Goal: Download file/media: Obtain a digital file from the website

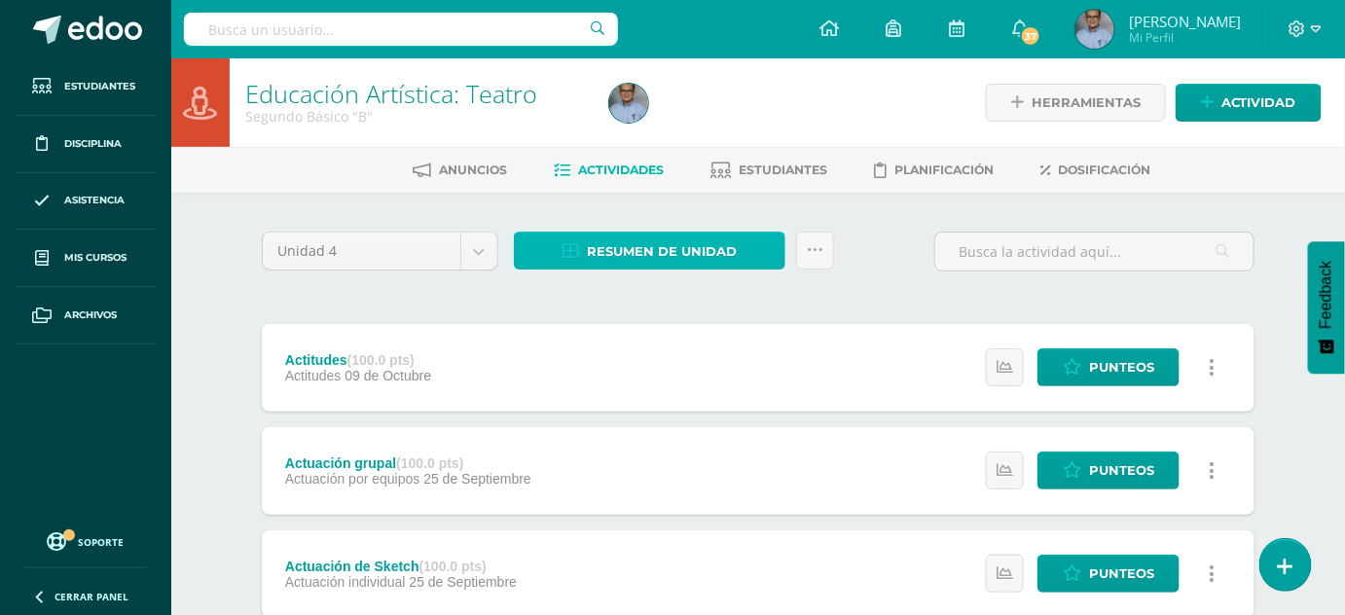
click at [597, 249] on span "Resumen de unidad" at bounding box center [662, 252] width 150 height 36
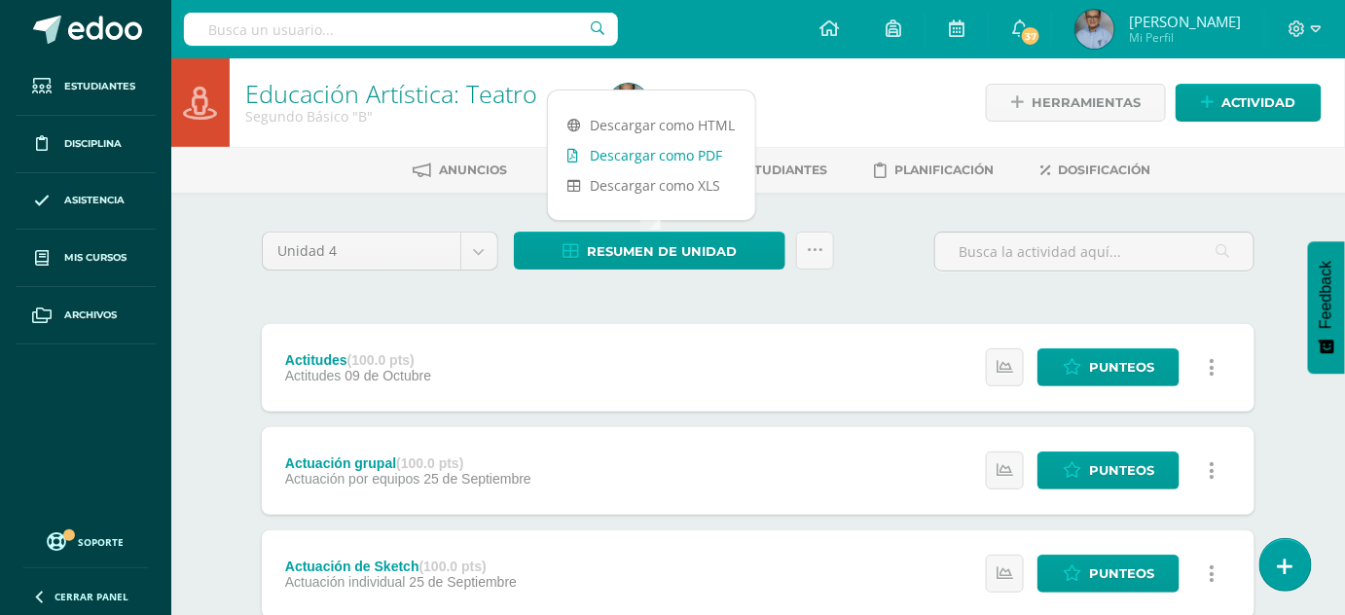
click at [630, 152] on link "Descargar como PDF" at bounding box center [651, 155] width 207 height 30
click at [472, 240] on body "Estudiantes Disciplina Asistencia Mis cursos Archivos Soporte Ayuda Reportar un…" at bounding box center [672, 528] width 1345 height 1057
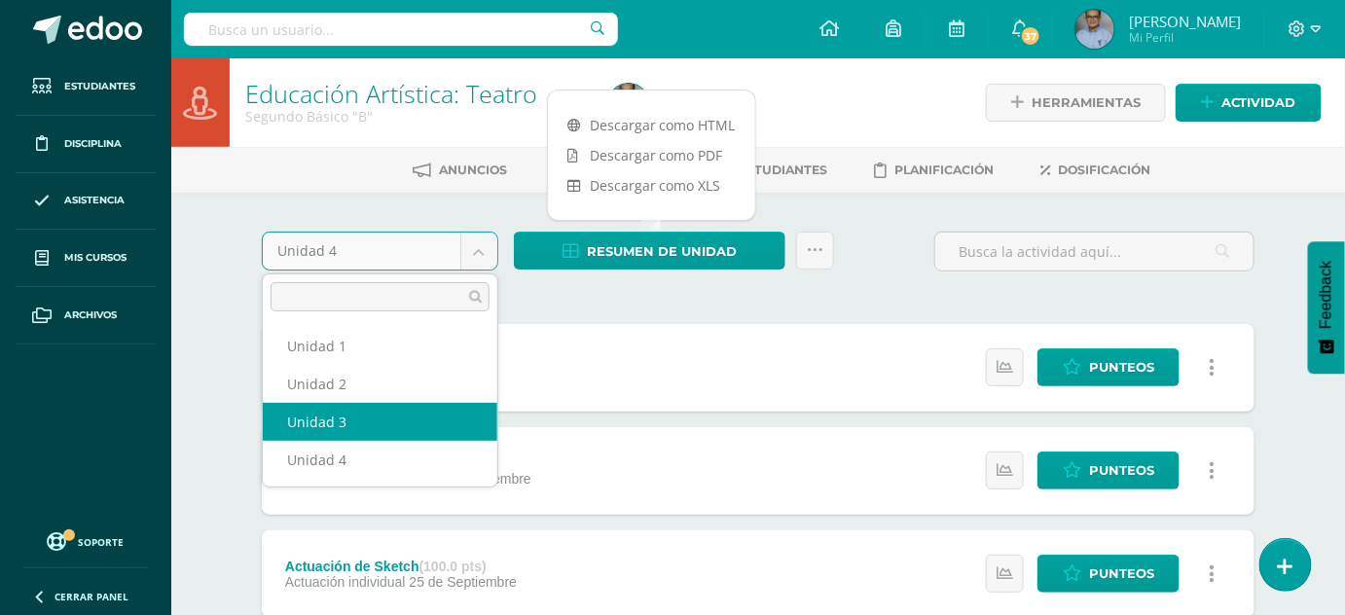
select select "Unidad 3"
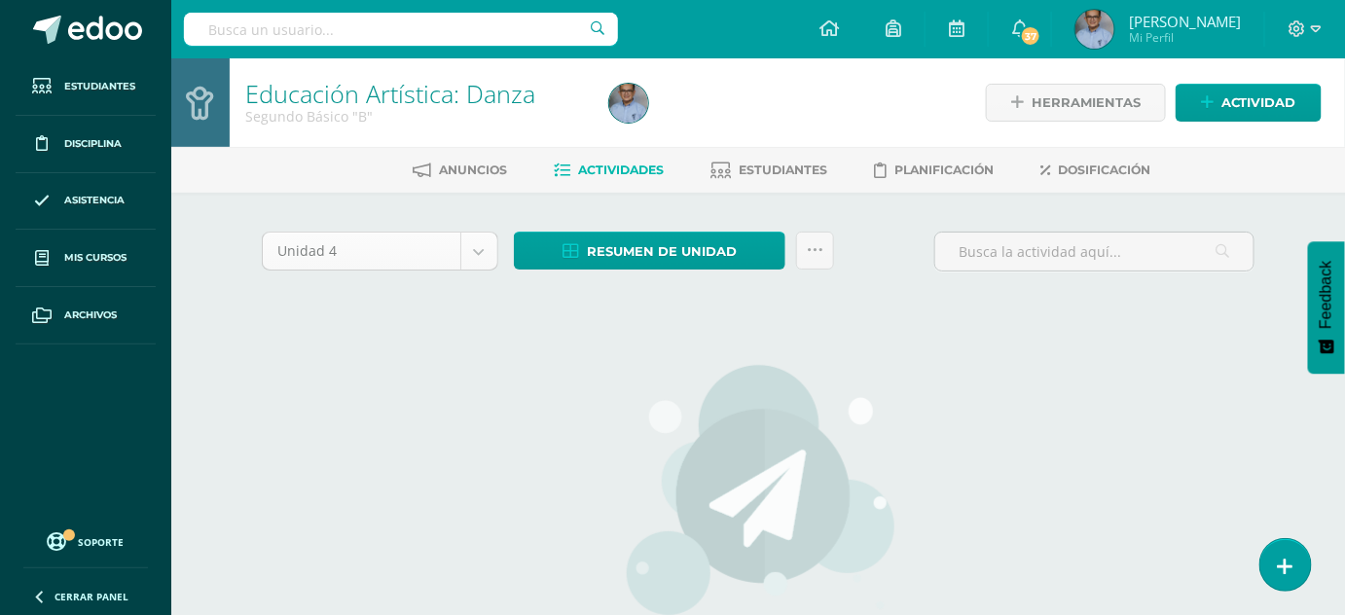
click at [487, 253] on body "Estudiantes Disciplina Asistencia Mis cursos Archivos Soporte Ayuda Reportar un…" at bounding box center [672, 418] width 1345 height 836
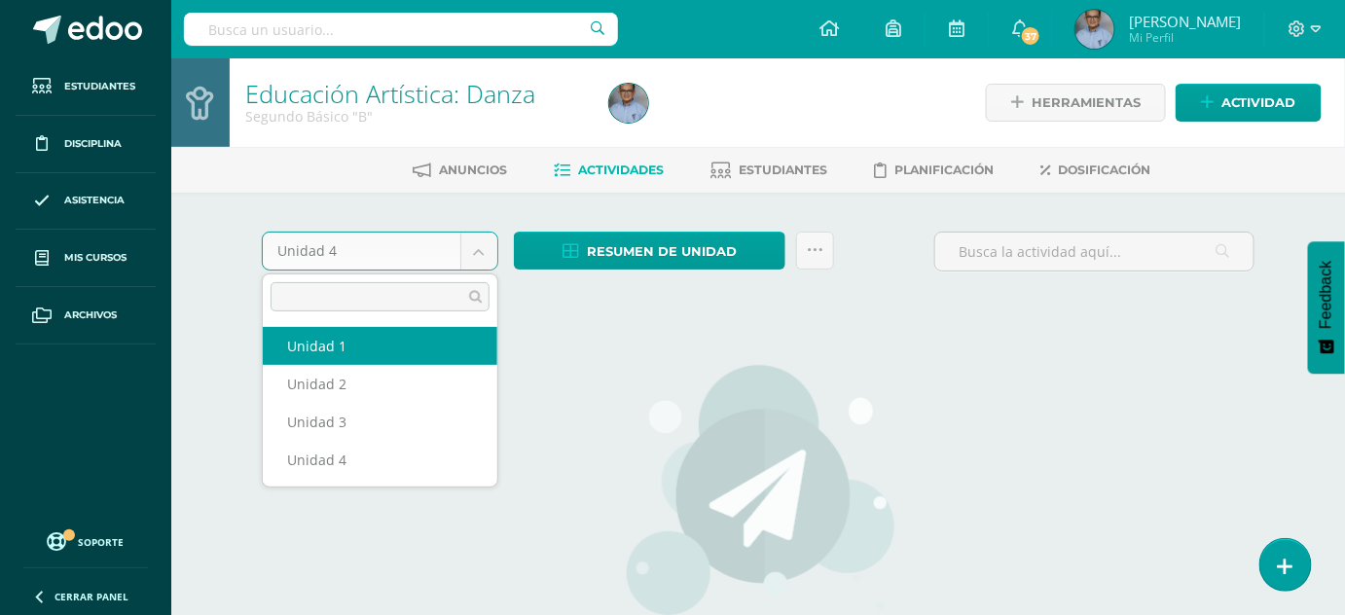
select select "Unidad 1"
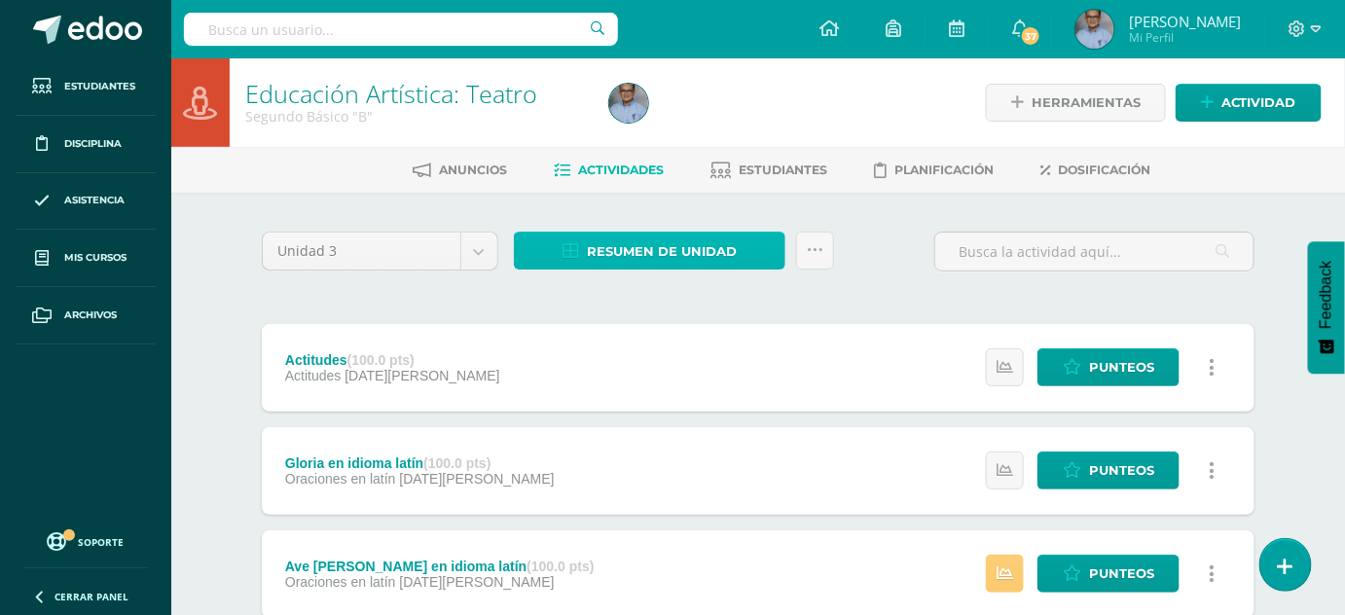
click at [668, 244] on span "Resumen de unidad" at bounding box center [662, 252] width 150 height 36
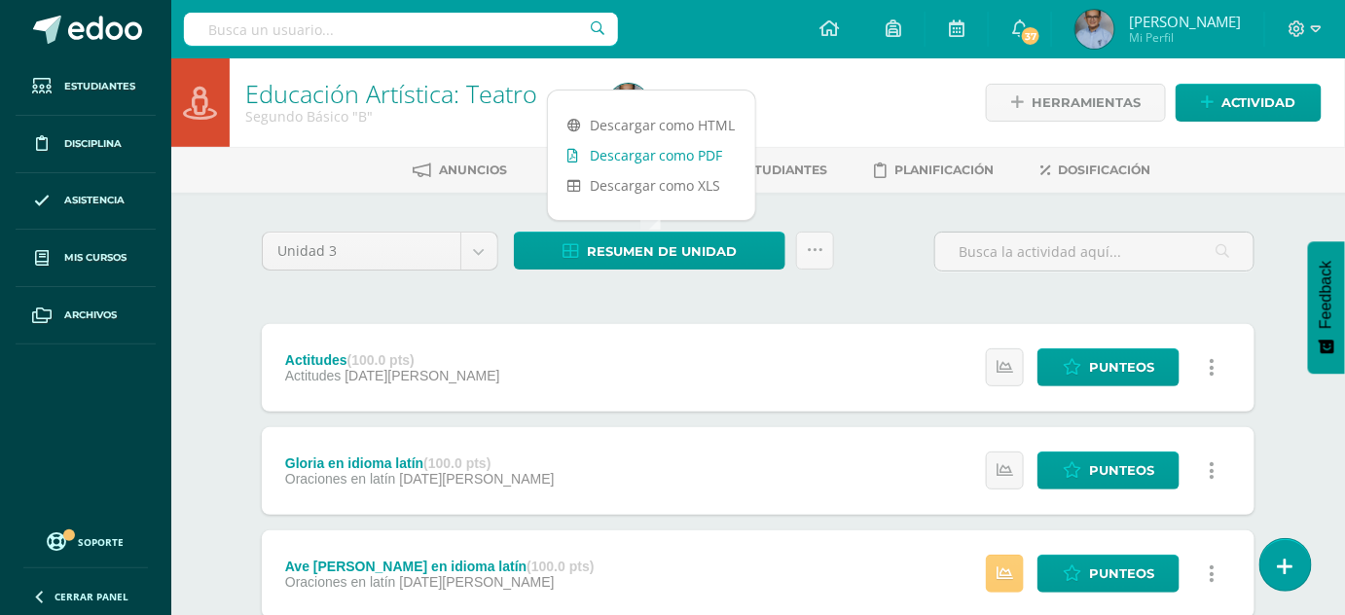
click at [664, 150] on link "Descargar como PDF" at bounding box center [651, 155] width 207 height 30
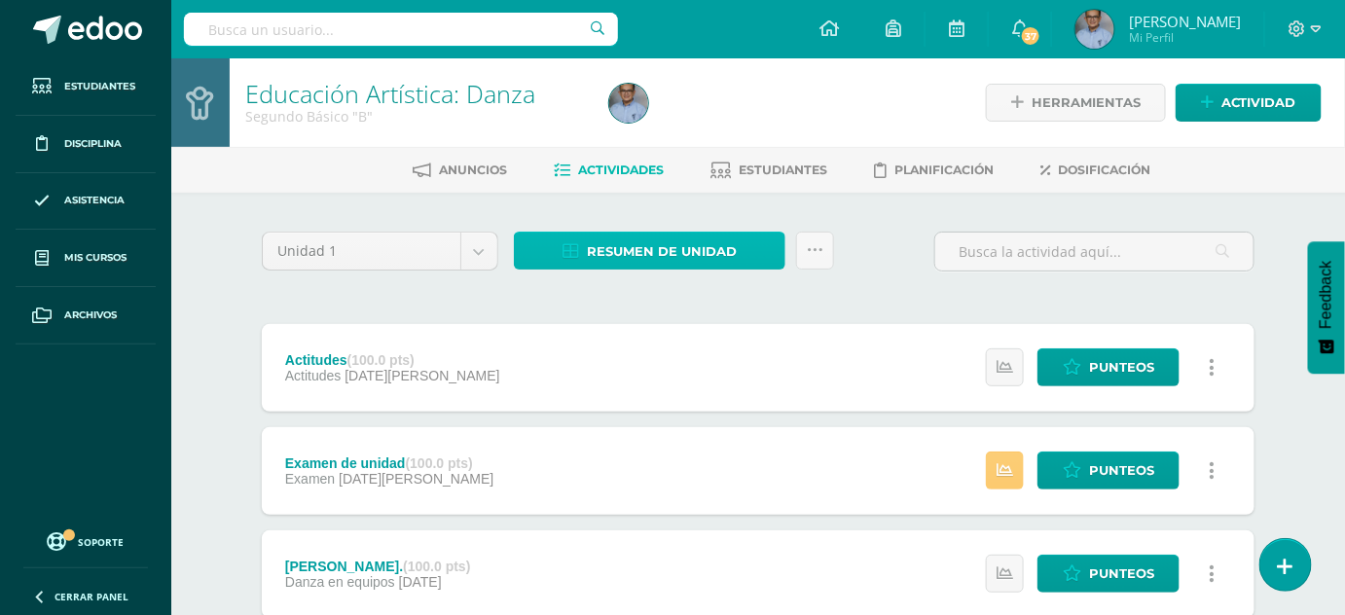
click at [667, 248] on span "Resumen de unidad" at bounding box center [662, 252] width 150 height 36
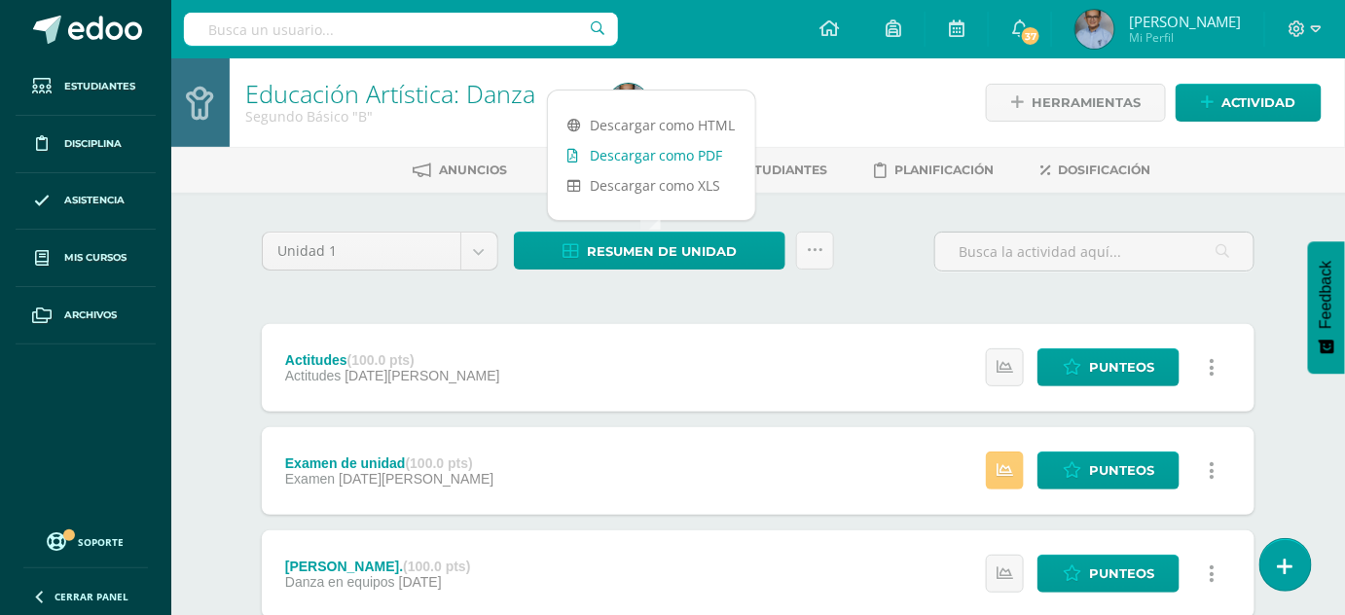
click at [663, 152] on link "Descargar como PDF" at bounding box center [651, 155] width 207 height 30
click at [477, 249] on body "Estudiantes Disciplina Asistencia Mis cursos Archivos Soporte Ayuda Reportar un…" at bounding box center [672, 528] width 1345 height 1057
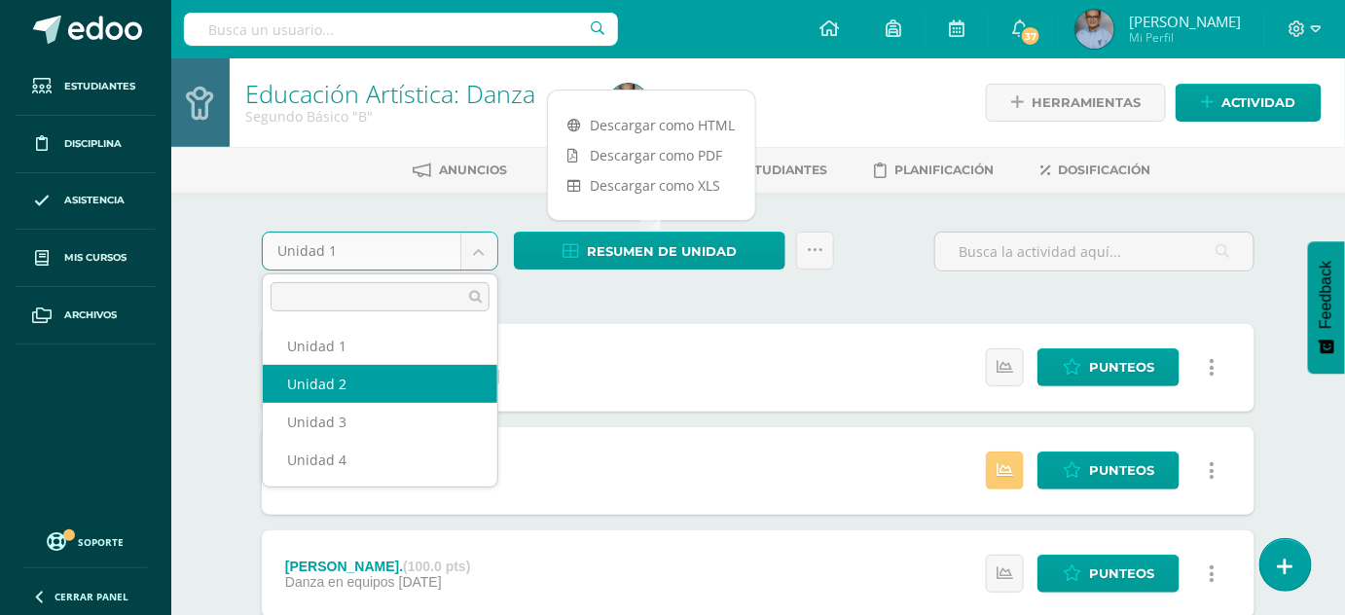
select select "Unidad 2"
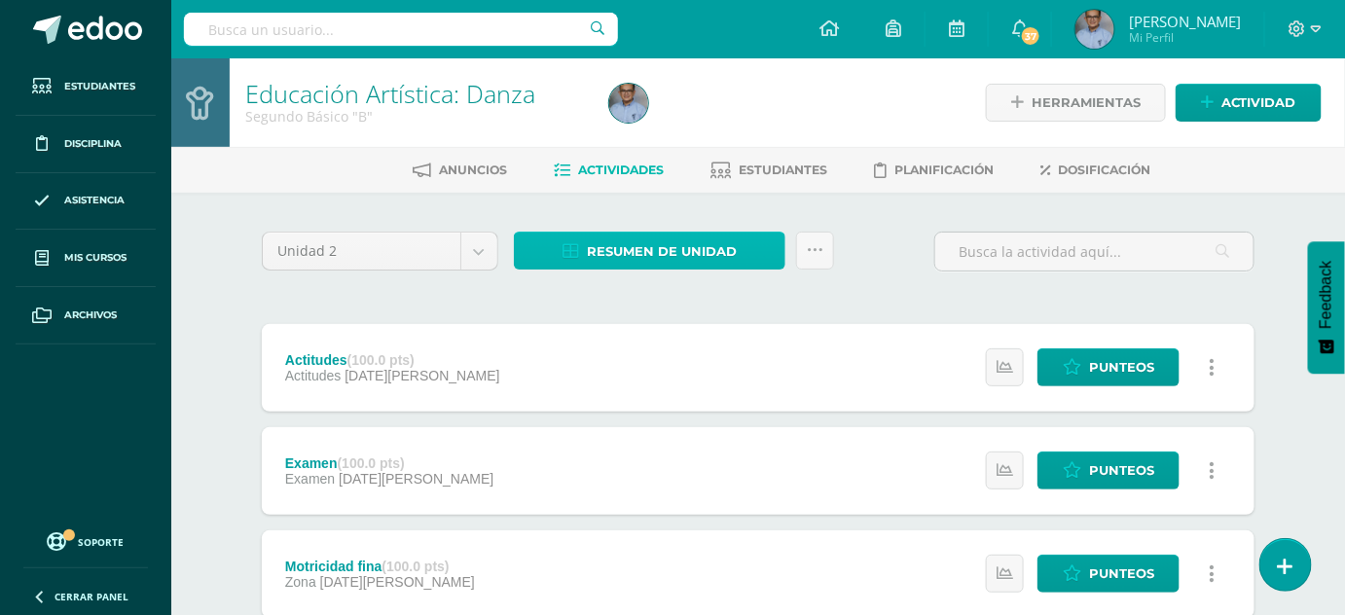
click at [657, 254] on span "Resumen de unidad" at bounding box center [662, 252] width 150 height 36
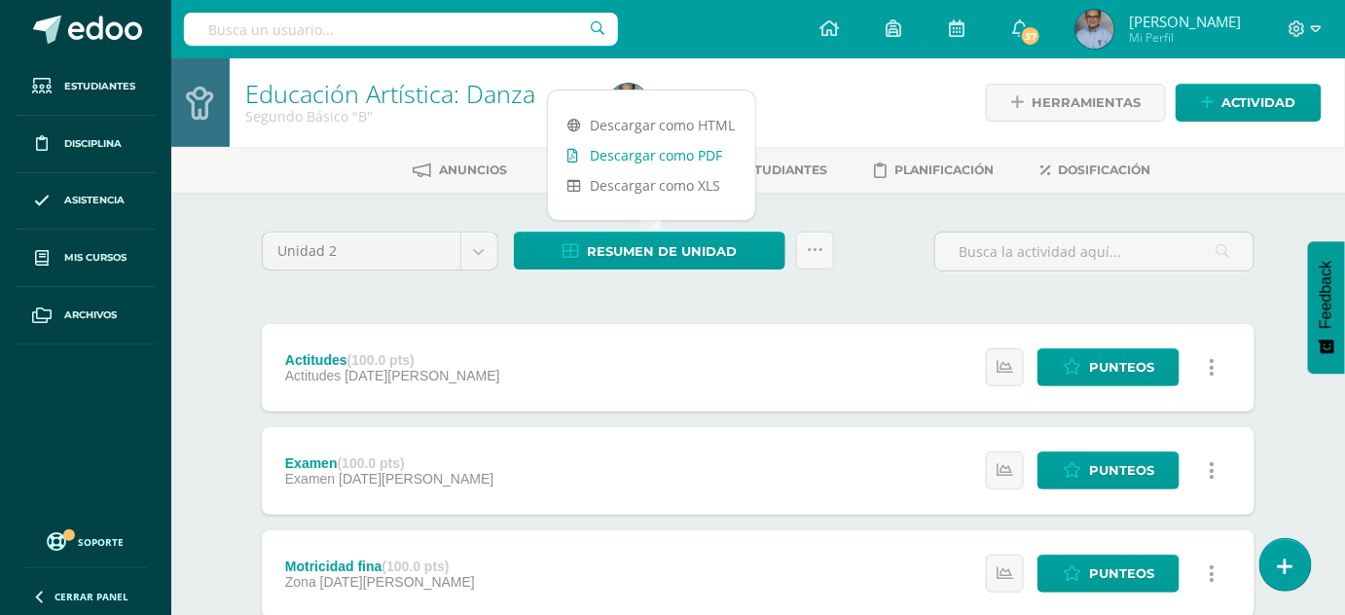
click at [657, 161] on link "Descargar como PDF" at bounding box center [651, 155] width 207 height 30
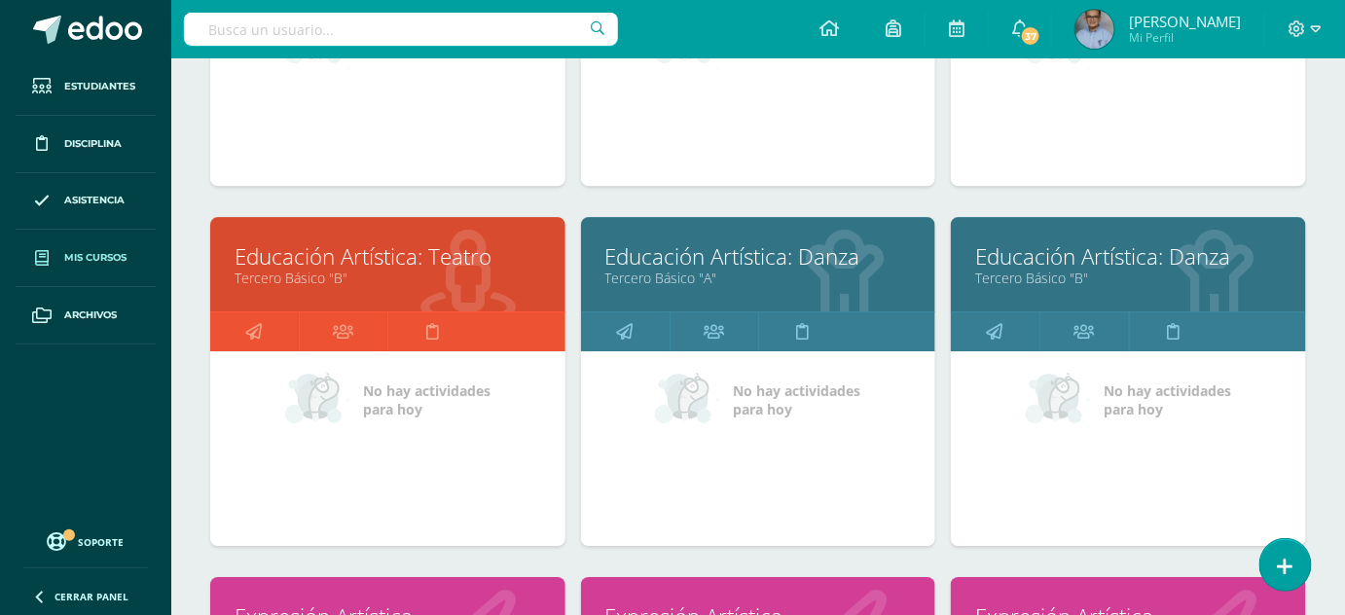
scroll to position [1947, 0]
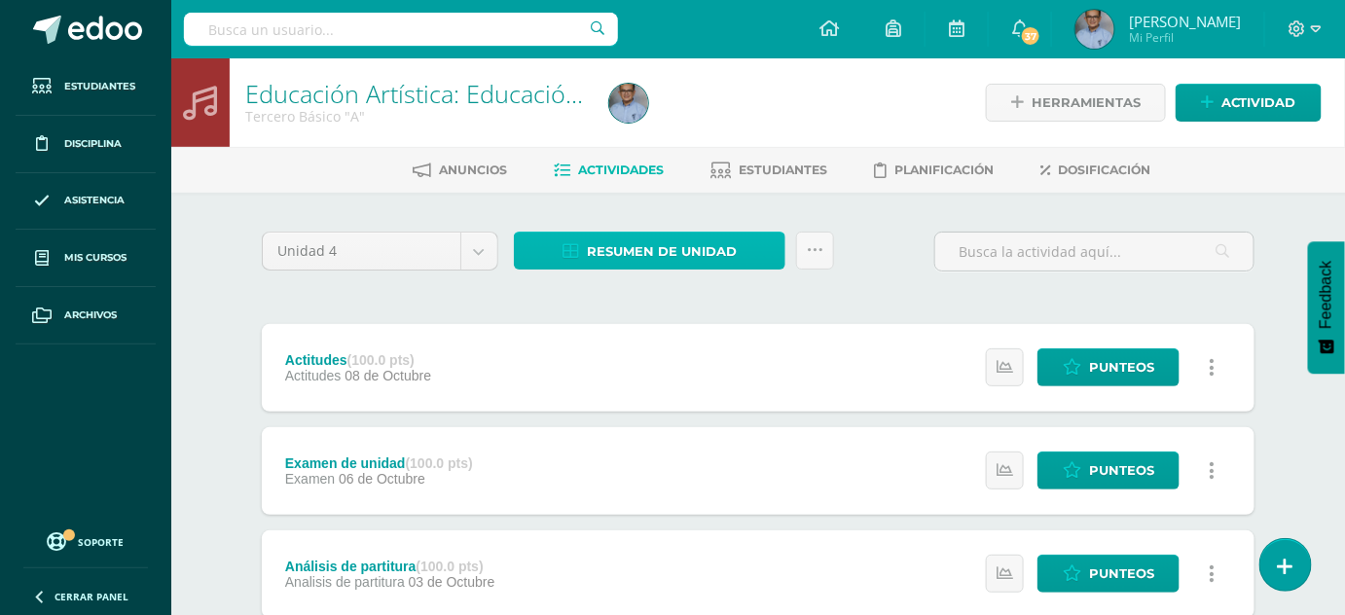
click at [676, 253] on span "Resumen de unidad" at bounding box center [662, 252] width 150 height 36
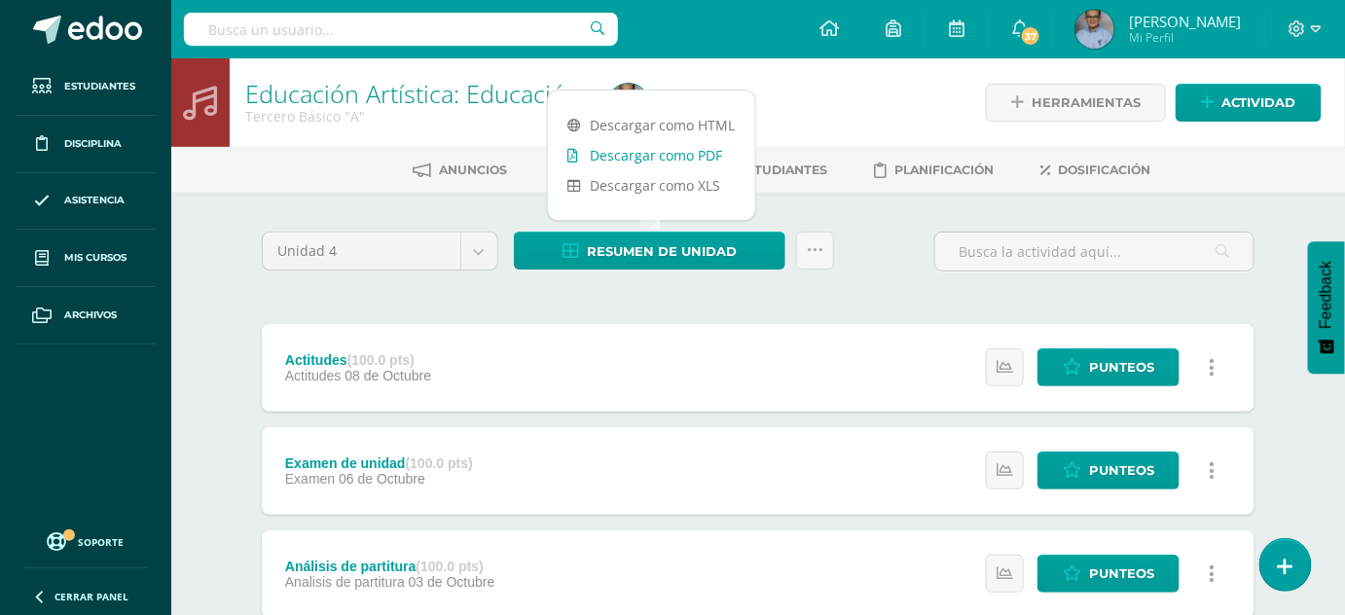
click at [674, 147] on link "Descargar como PDF" at bounding box center [651, 155] width 207 height 30
click at [475, 256] on body "Estudiantes Disciplina Asistencia Mis cursos Archivos Soporte Ayuda Reportar un…" at bounding box center [672, 425] width 1345 height 851
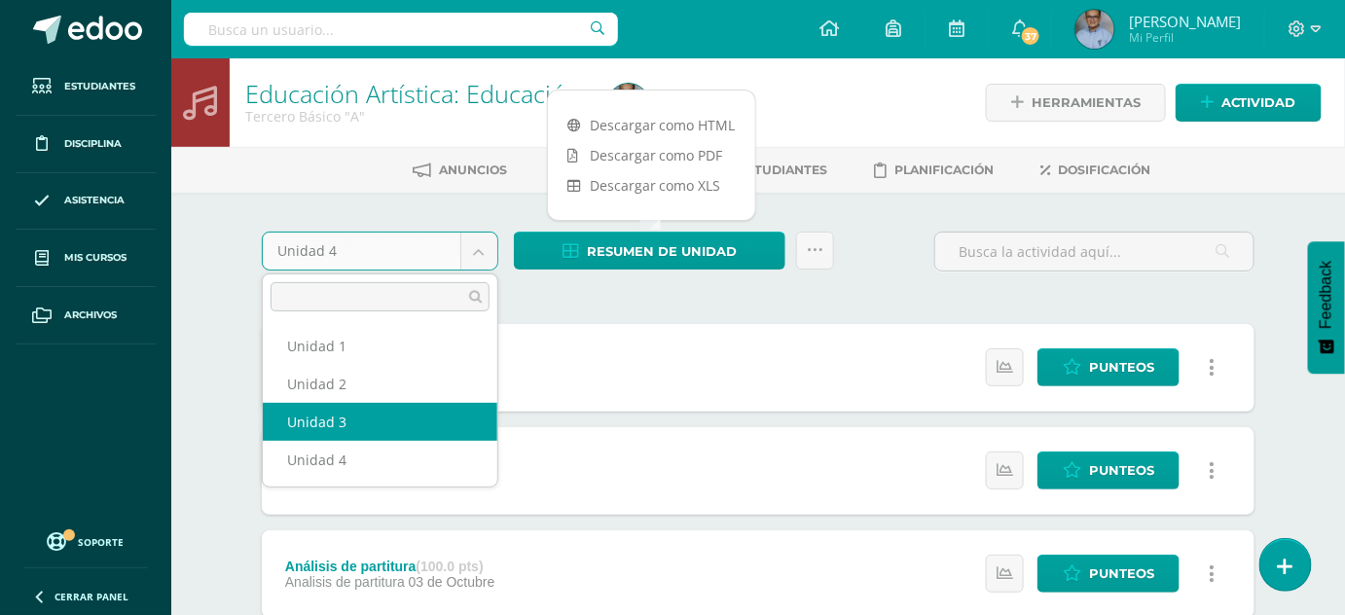
select select "Unidad 3"
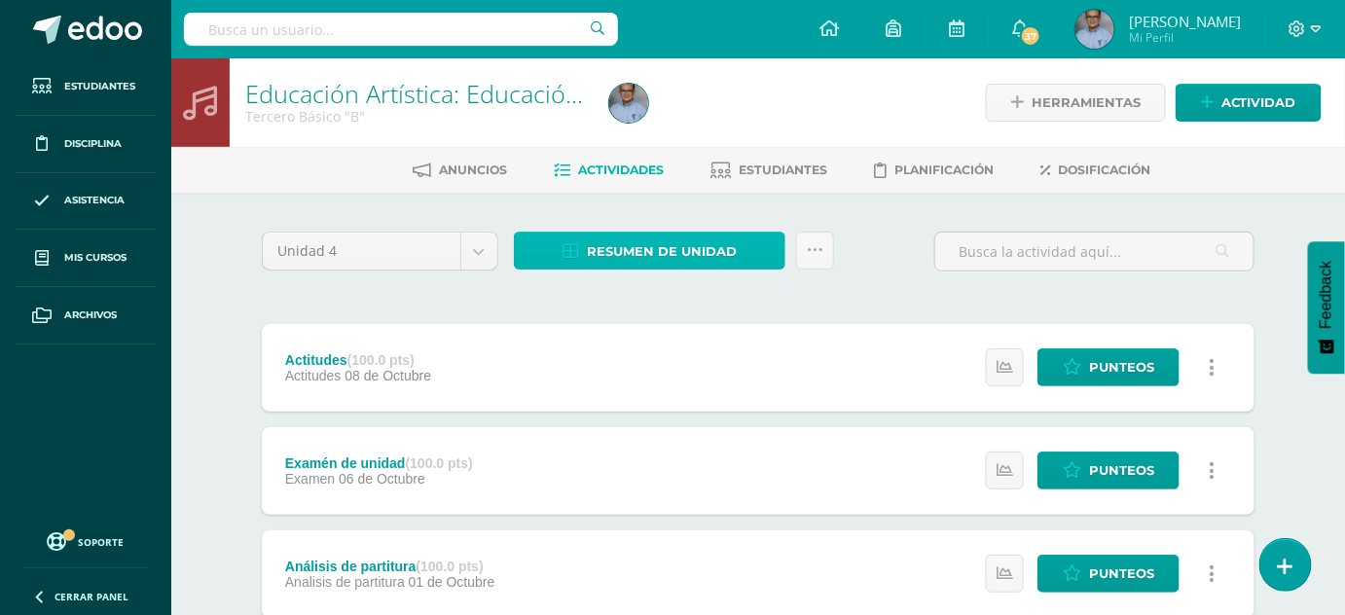
click at [693, 238] on span "Resumen de unidad" at bounding box center [662, 252] width 150 height 36
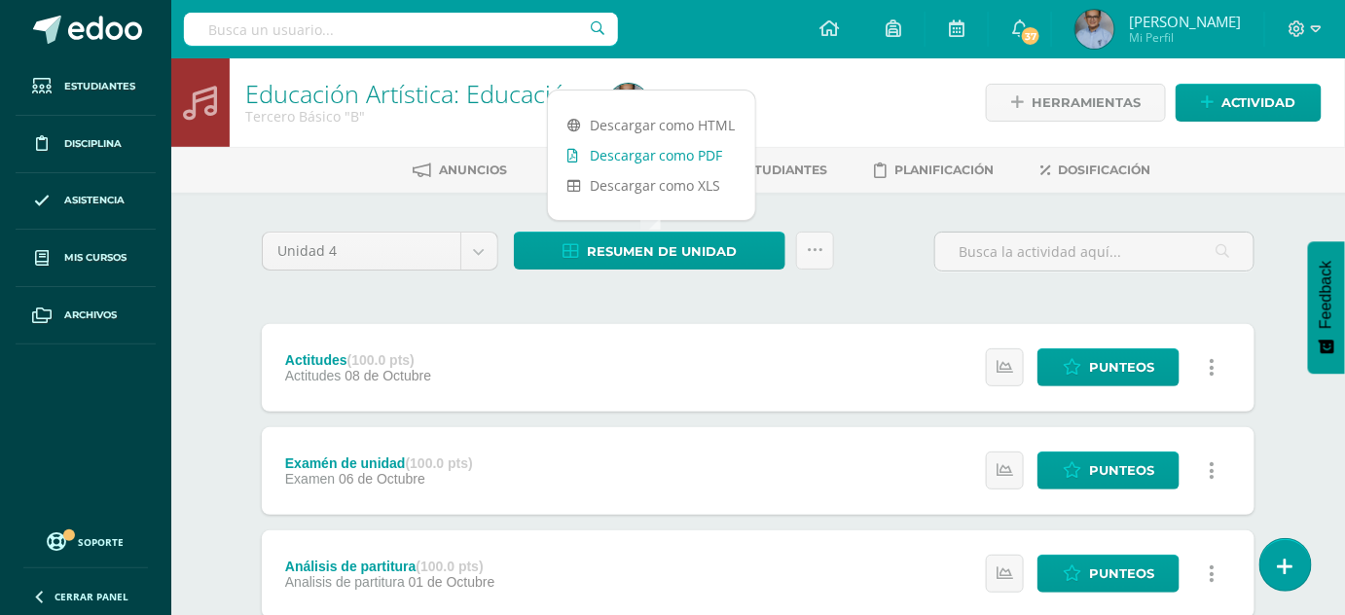
click at [675, 151] on link "Descargar como PDF" at bounding box center [651, 155] width 207 height 30
click at [482, 247] on body "Estudiantes Disciplina Asistencia Mis cursos Archivos Soporte Ayuda Reportar un…" at bounding box center [672, 425] width 1345 height 851
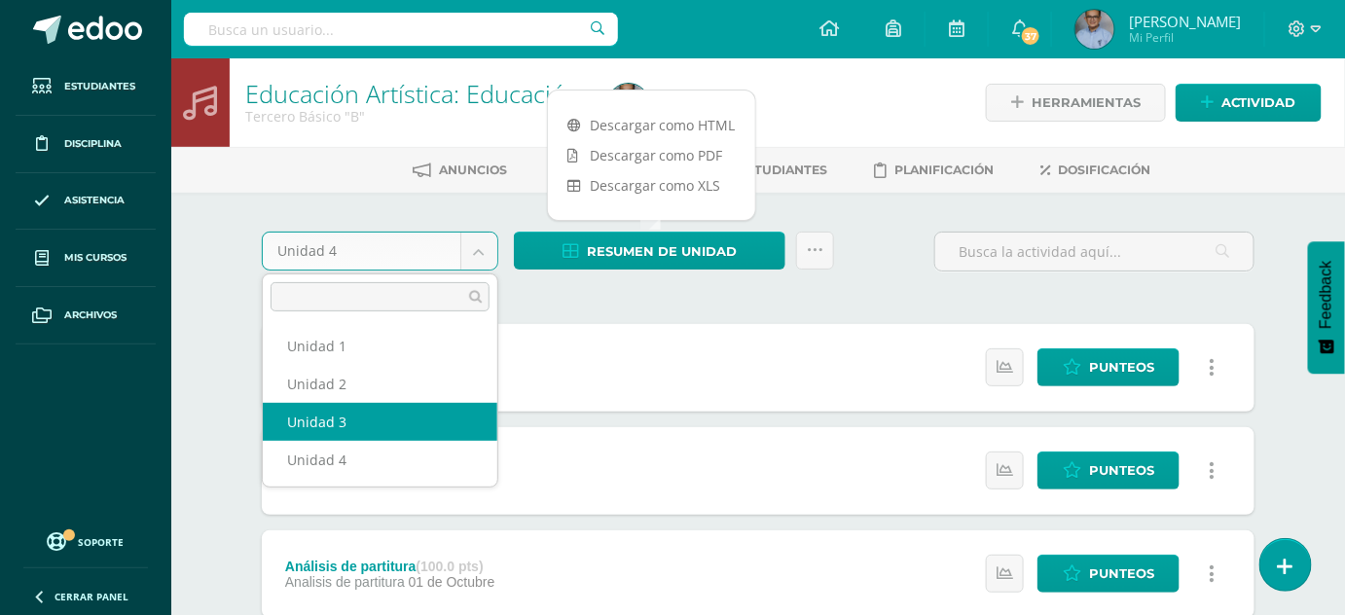
select select "Unidad 3"
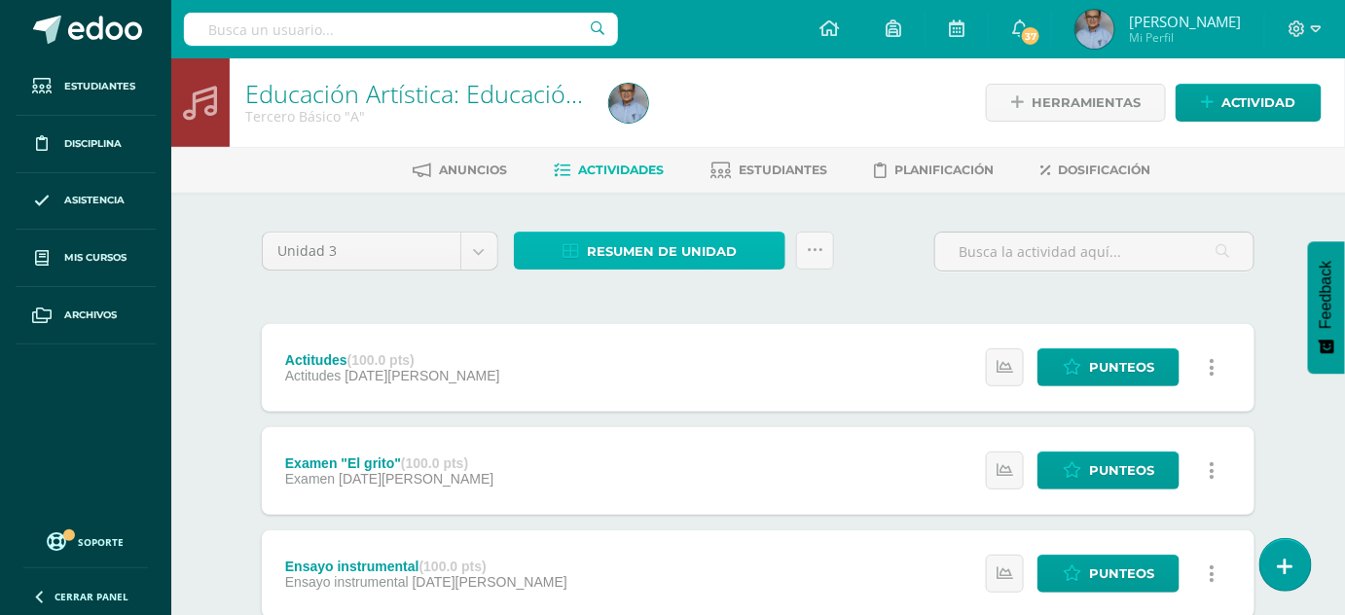
click at [651, 245] on span "Resumen de unidad" at bounding box center [662, 252] width 150 height 36
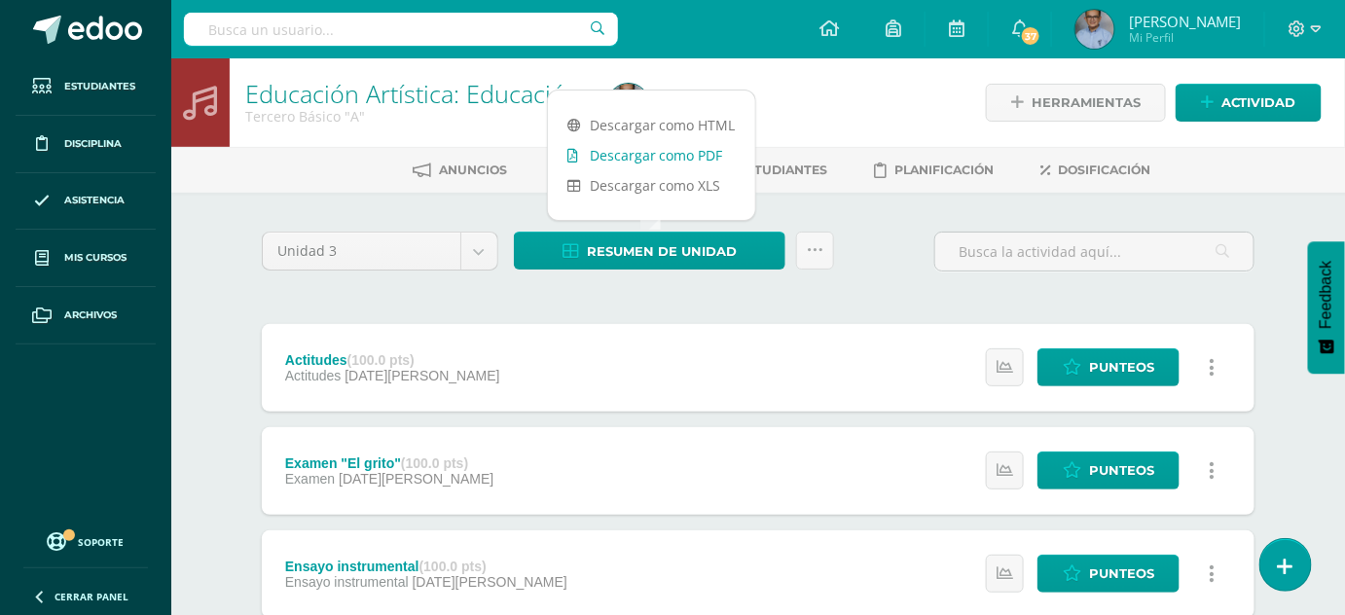
click at [643, 154] on link "Descargar como PDF" at bounding box center [651, 155] width 207 height 30
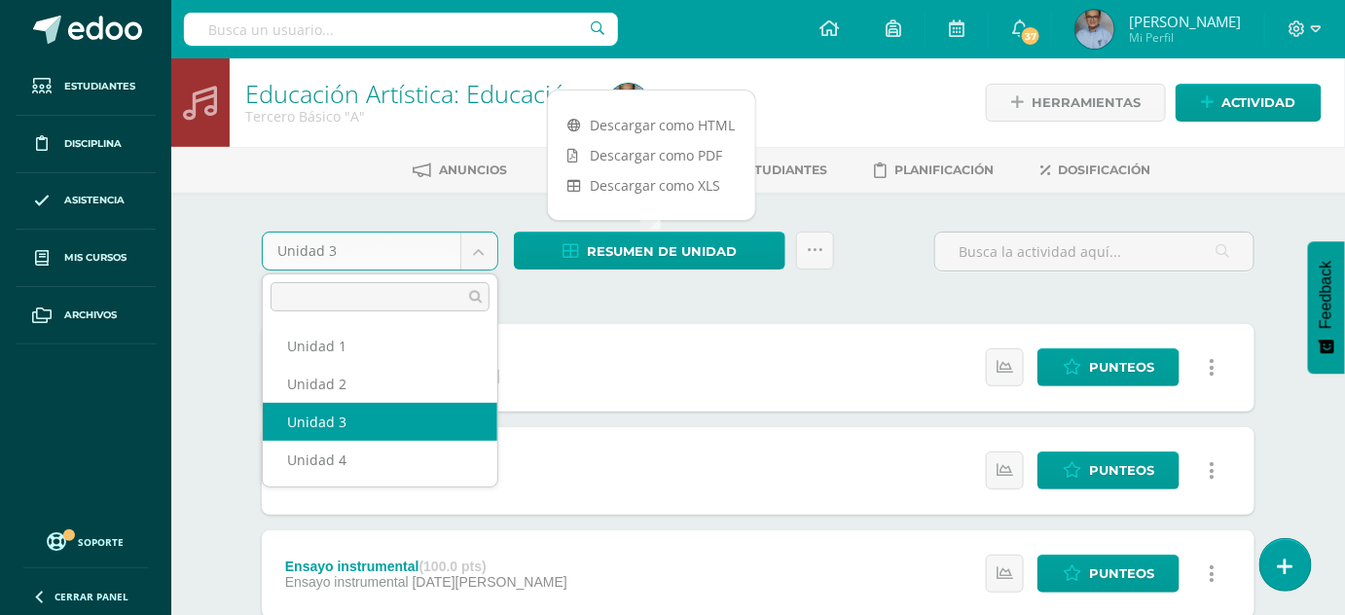
drag, startPoint x: 467, startPoint y: 253, endPoint x: 408, endPoint y: 342, distance: 106.6
click at [467, 253] on body "Estudiantes Disciplina Asistencia Mis cursos Archivos Soporte Ayuda Reportar un…" at bounding box center [672, 580] width 1345 height 1160
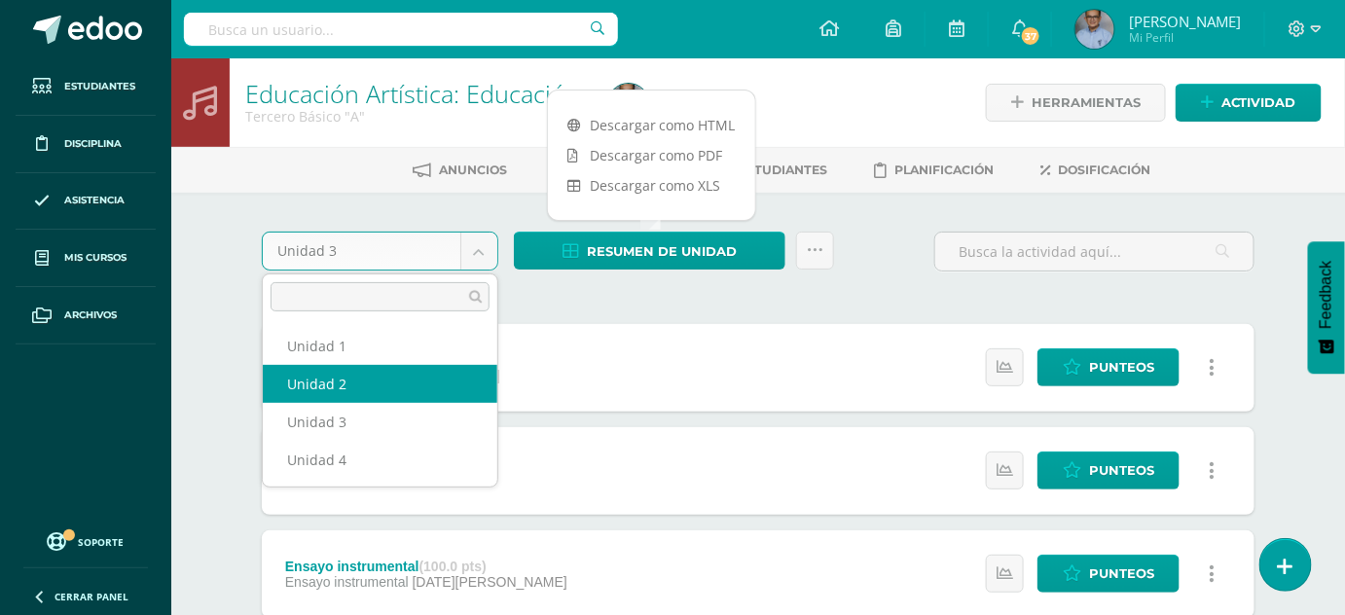
select select "Unidad 2"
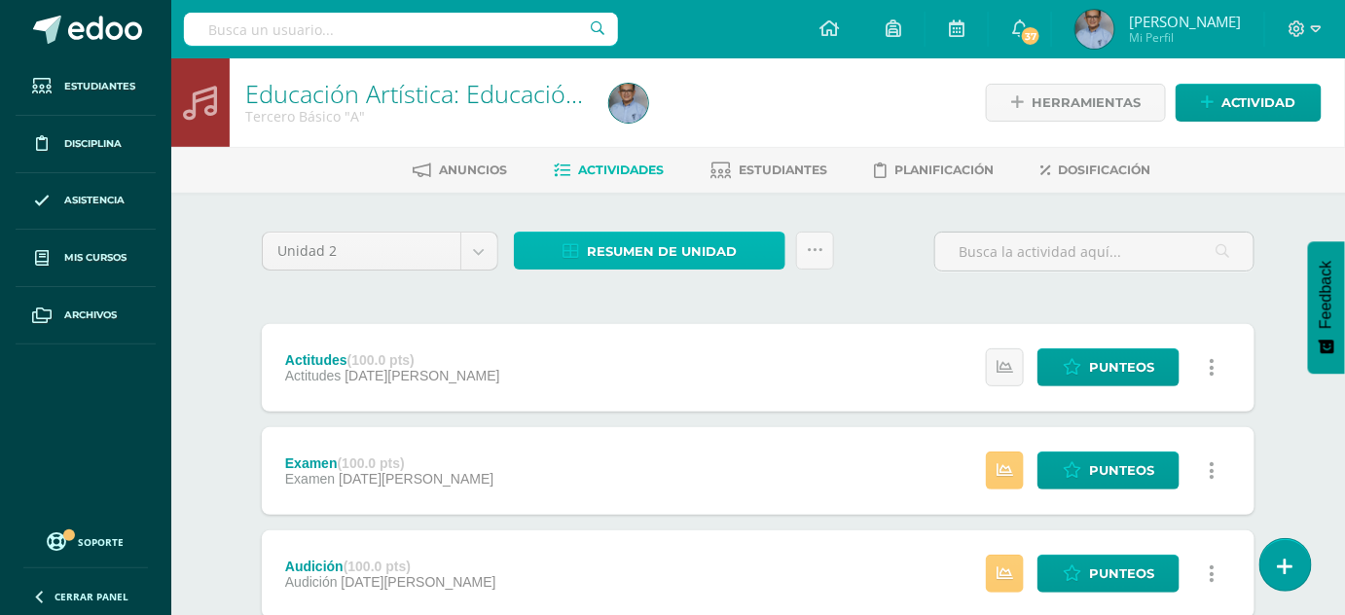
drag, startPoint x: 667, startPoint y: 256, endPoint x: 642, endPoint y: 250, distance: 25.0
click at [642, 250] on span "Resumen de unidad" at bounding box center [662, 252] width 150 height 36
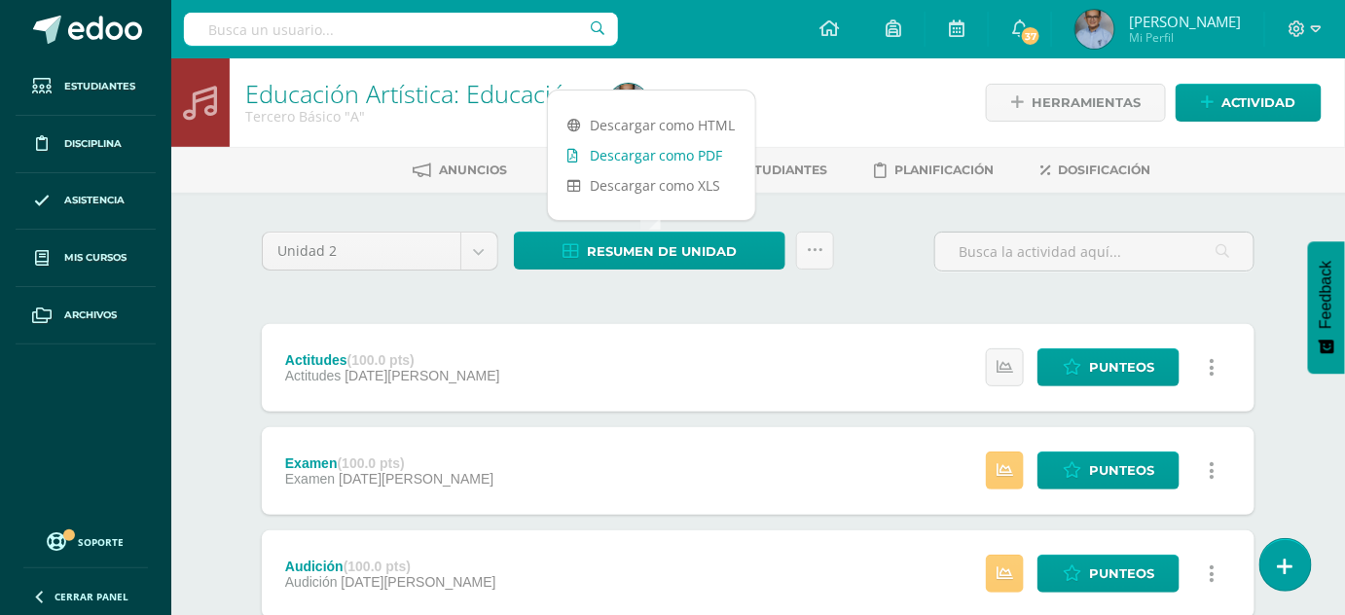
click at [668, 154] on link "Descargar como PDF" at bounding box center [651, 155] width 207 height 30
click at [485, 253] on body "Estudiantes Disciplina Asistencia Mis cursos Archivos Soporte Ayuda Reportar un…" at bounding box center [672, 477] width 1345 height 954
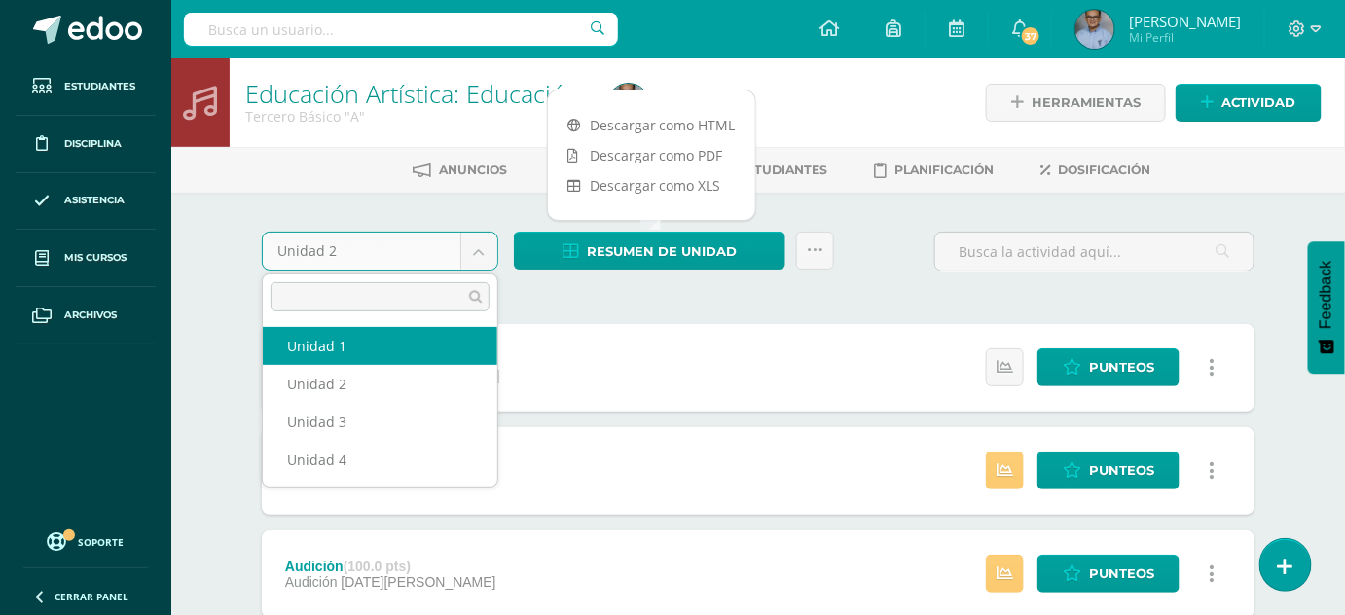
select select "Unidad 1"
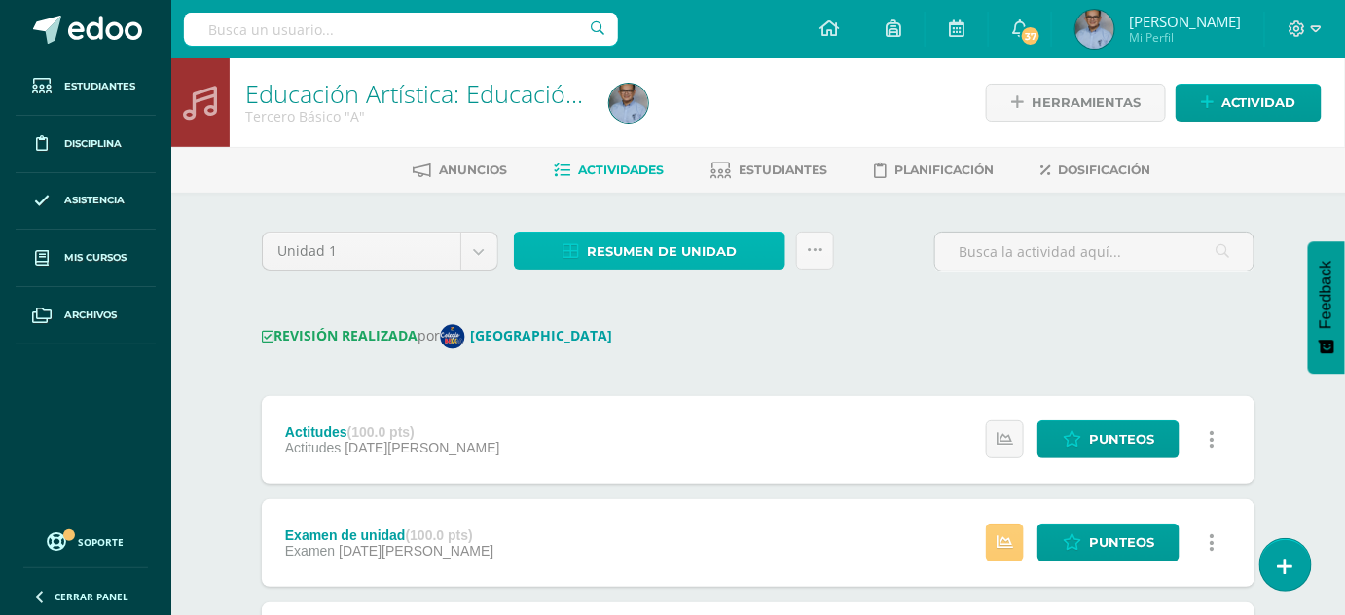
click at [642, 243] on span "Resumen de unidad" at bounding box center [662, 252] width 150 height 36
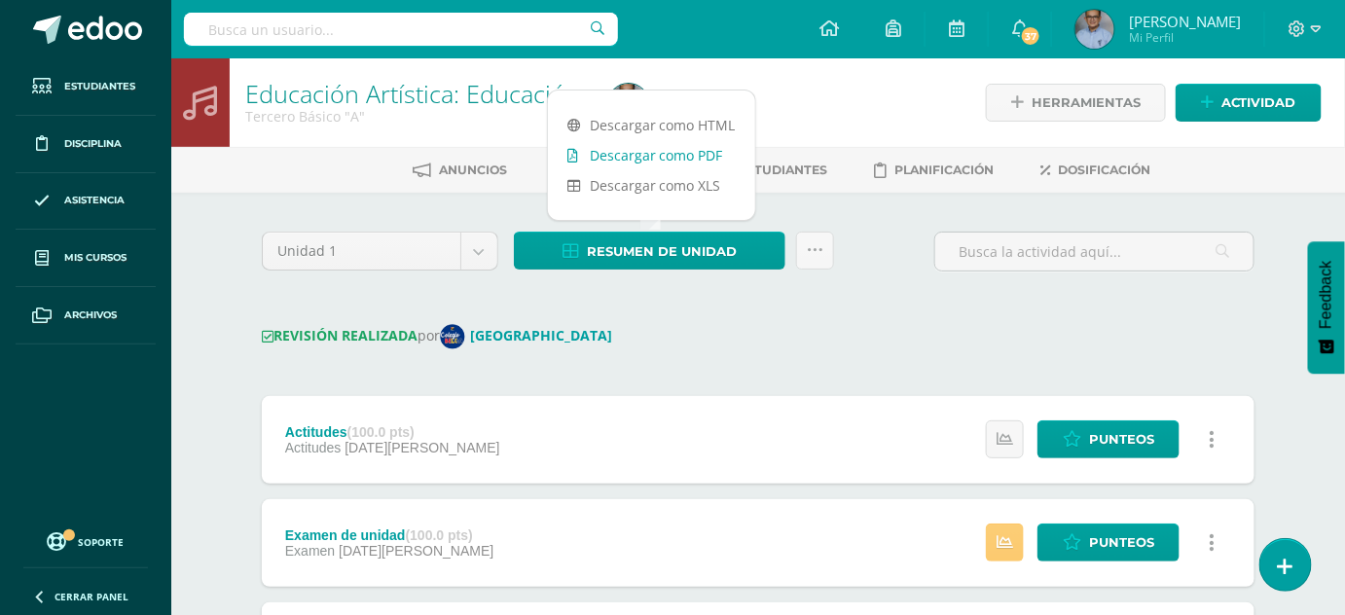
click at [626, 150] on link "Descargar como PDF" at bounding box center [651, 155] width 207 height 30
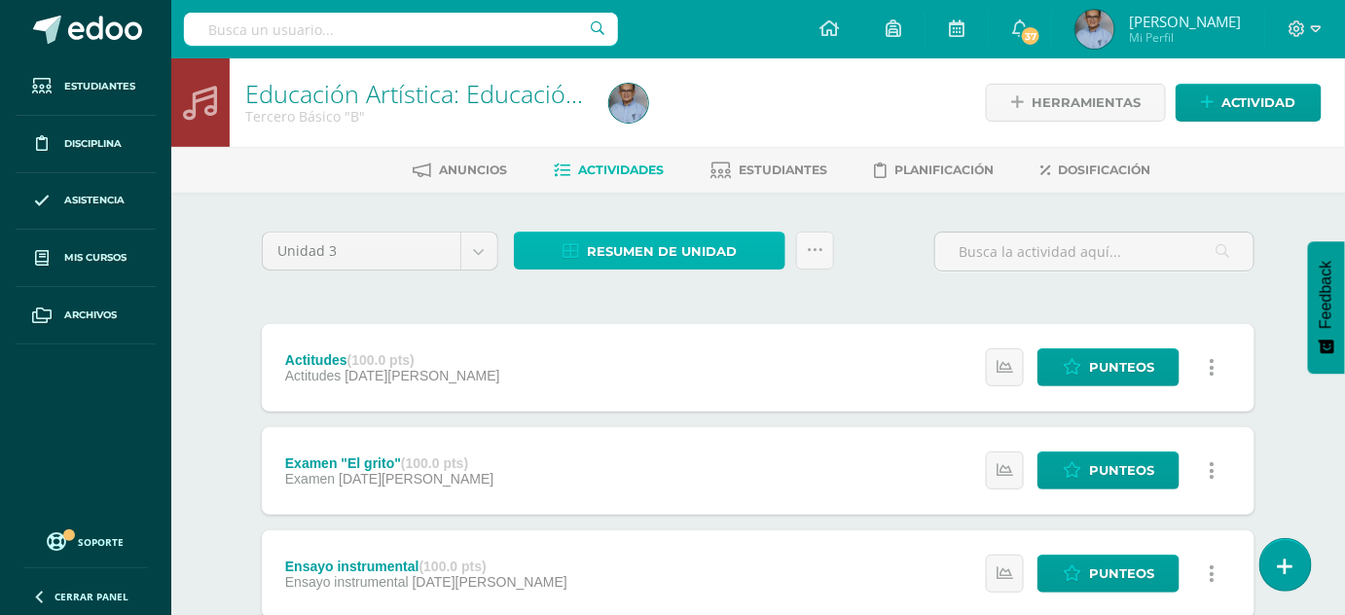
click at [619, 257] on span "Resumen de unidad" at bounding box center [662, 252] width 150 height 36
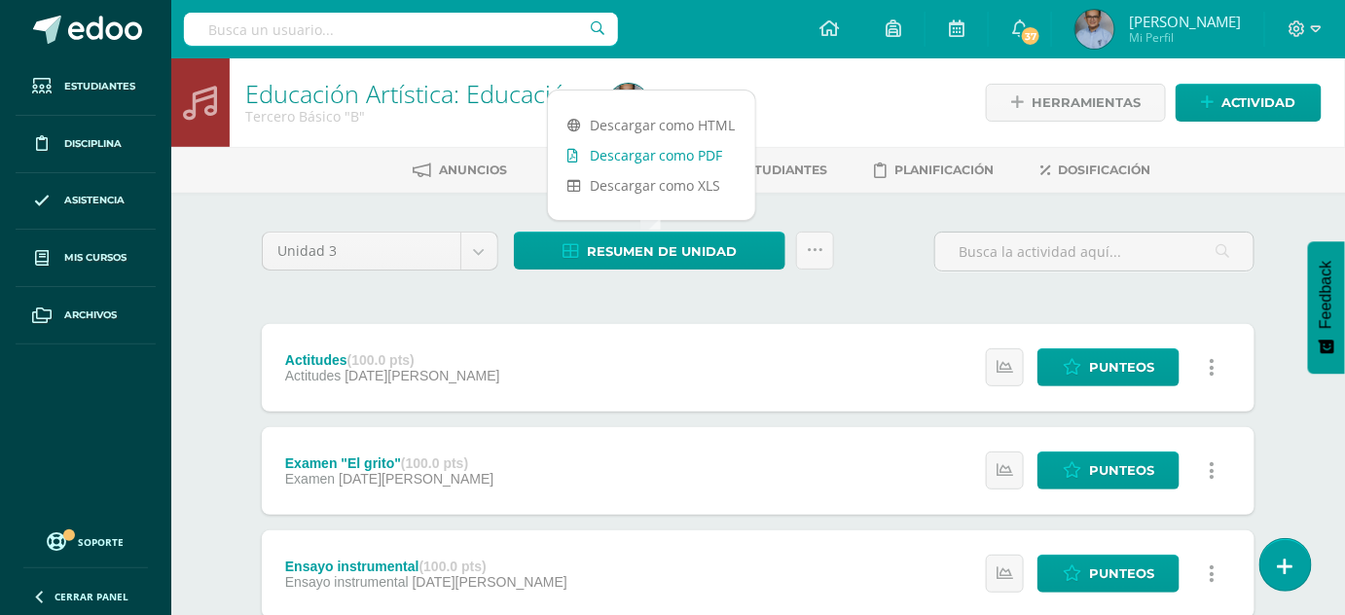
click at [655, 156] on link "Descargar como PDF" at bounding box center [651, 155] width 207 height 30
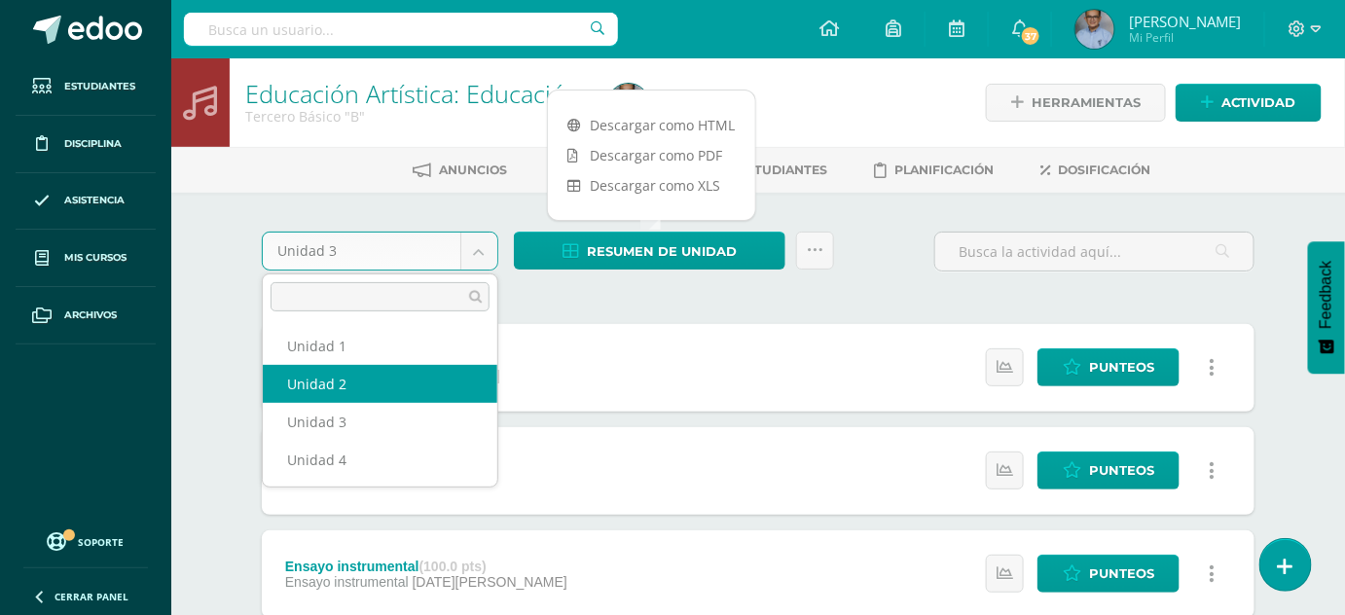
select select "Unidad 2"
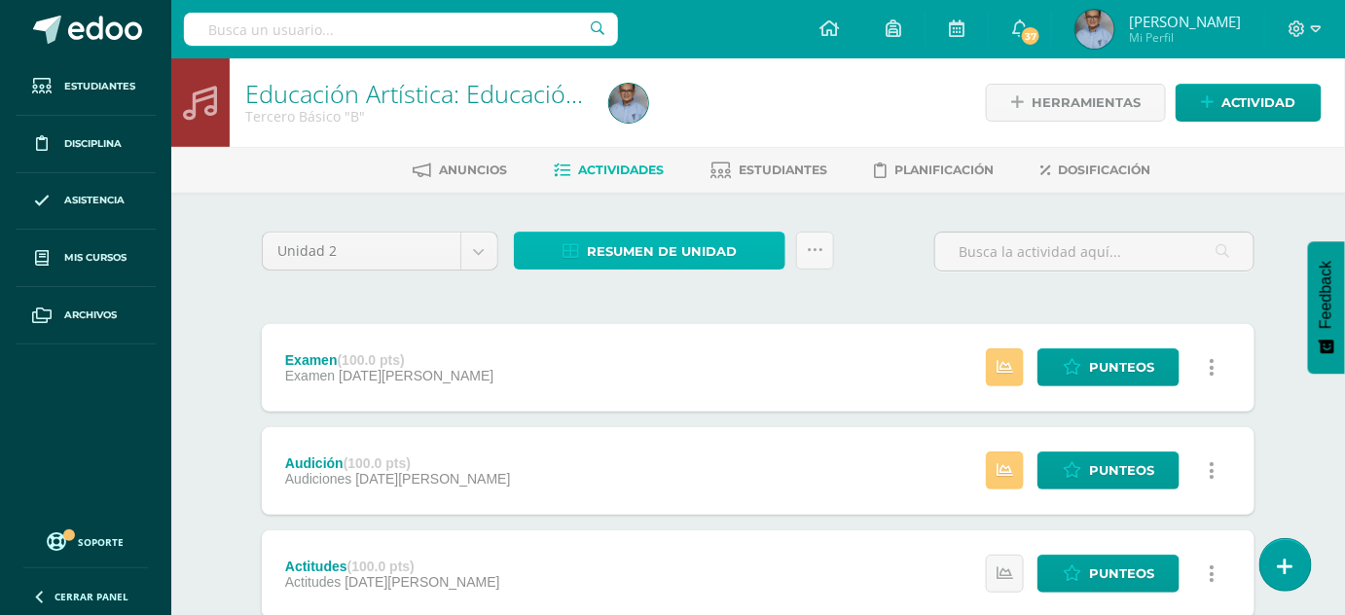
click at [610, 251] on span "Resumen de unidad" at bounding box center [662, 252] width 150 height 36
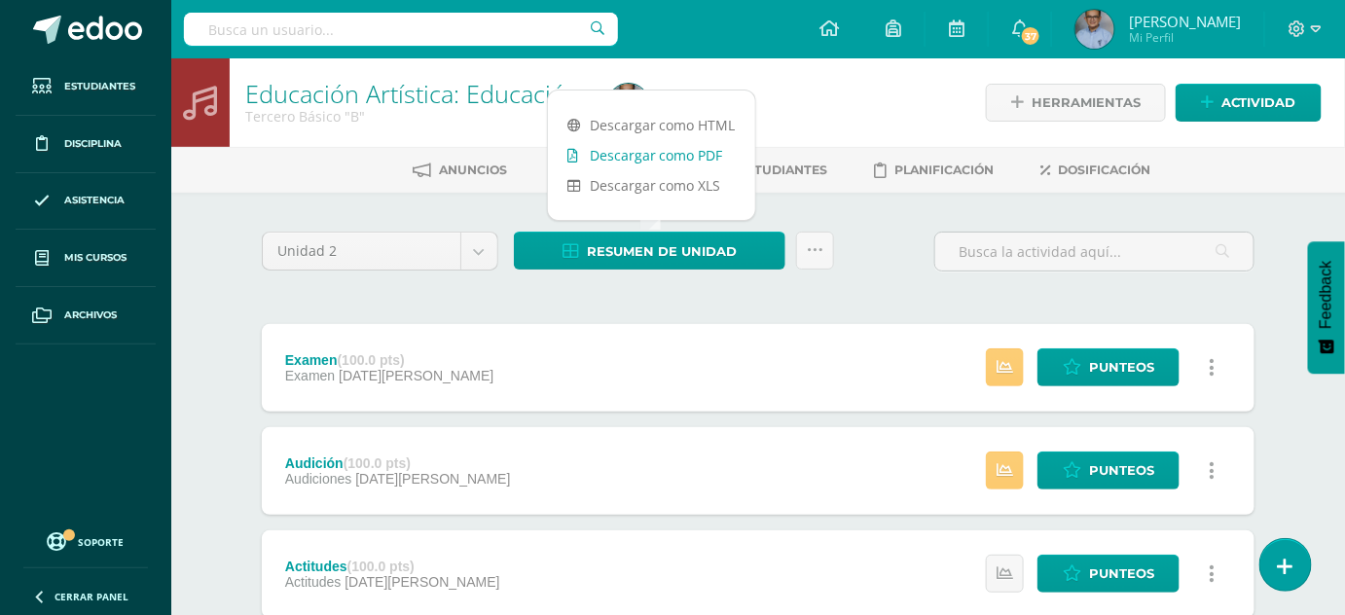
click at [637, 152] on link "Descargar como PDF" at bounding box center [651, 155] width 207 height 30
click at [487, 253] on body "Estudiantes Disciplina Asistencia Mis cursos Archivos Soporte Ayuda Reportar un…" at bounding box center [672, 477] width 1345 height 954
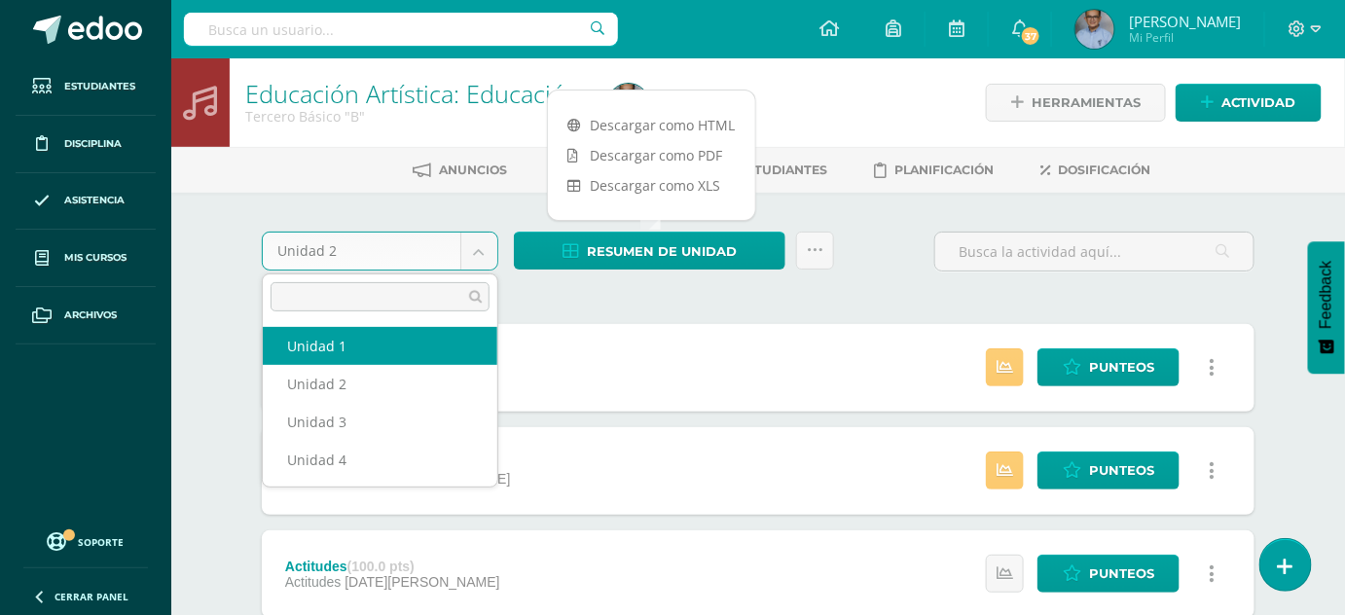
select select "Unidad 1"
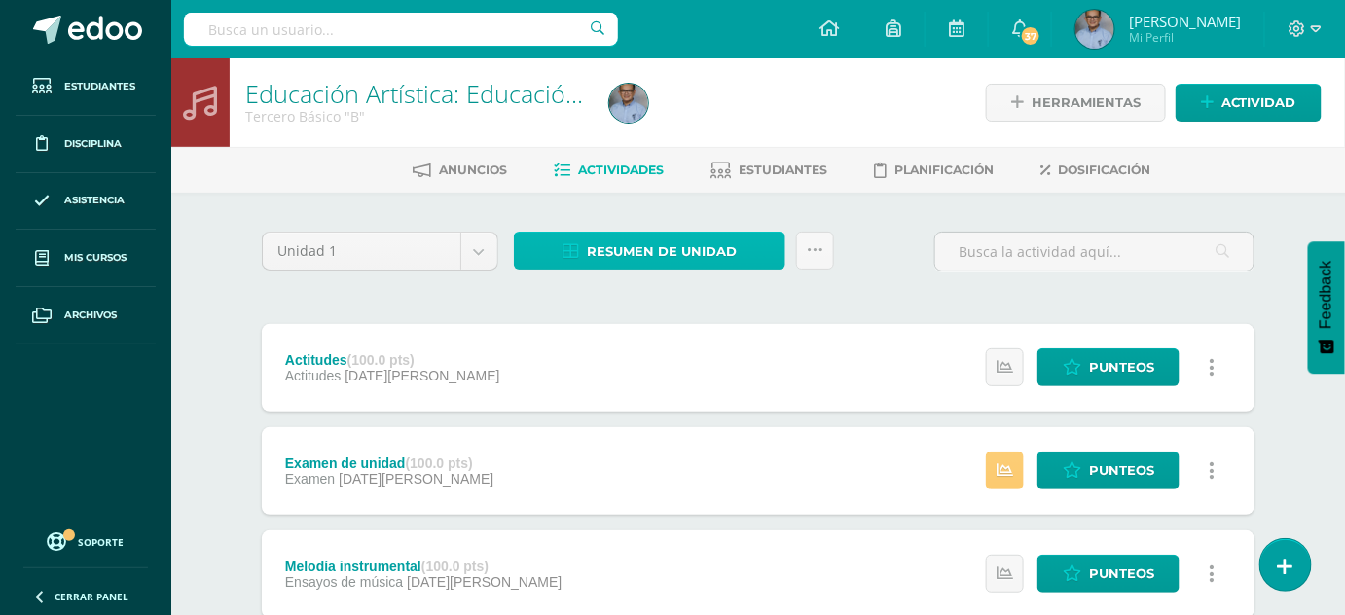
click at [620, 251] on span "Resumen de unidad" at bounding box center [662, 252] width 150 height 36
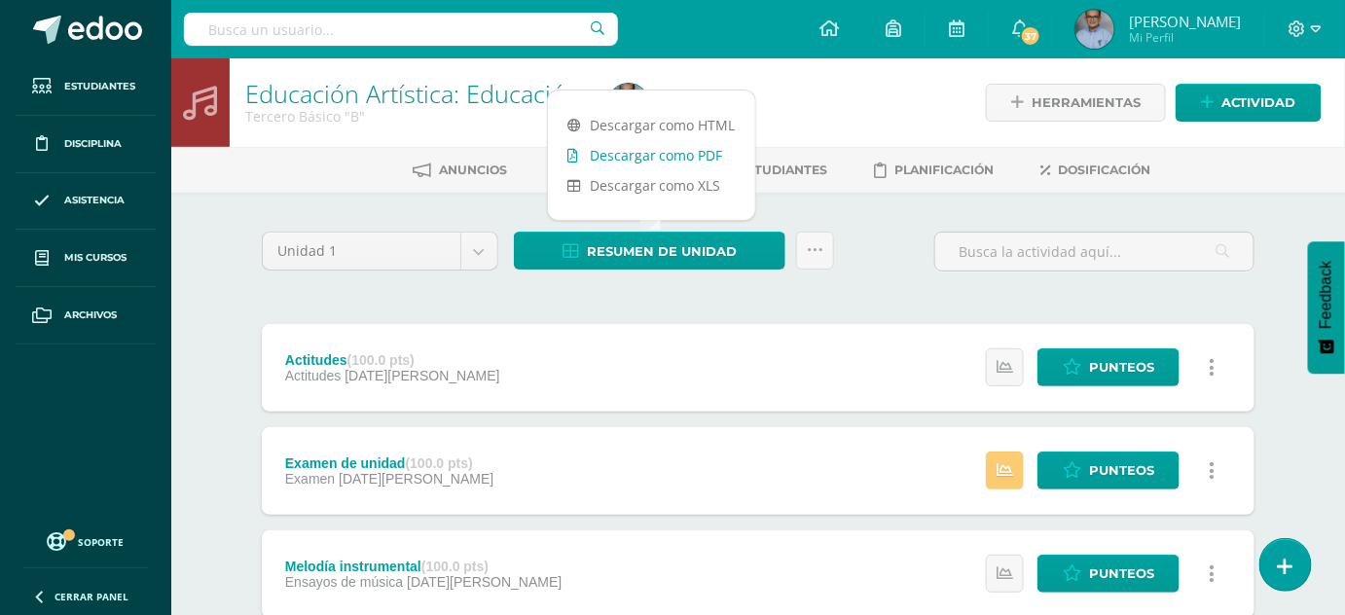
click at [631, 156] on link "Descargar como PDF" at bounding box center [651, 155] width 207 height 30
click at [294, 161] on ul "Anuncios Actividades Estudiantes Planificación Dosificación" at bounding box center [782, 170] width 1174 height 32
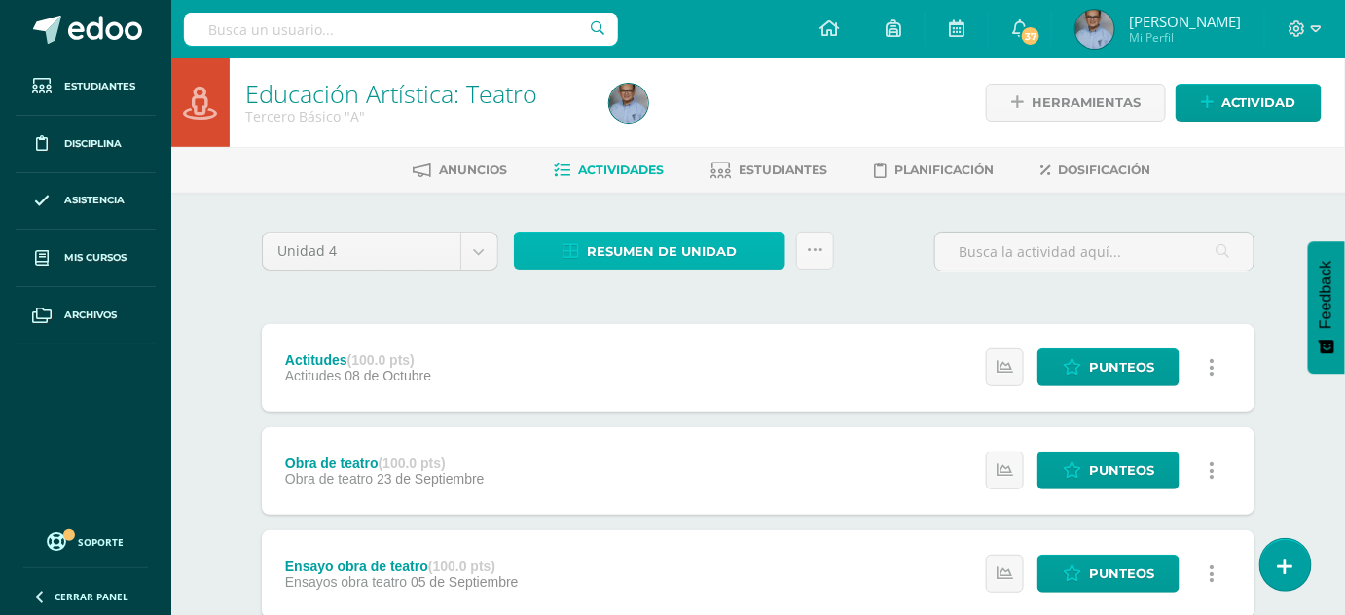
click at [623, 252] on span "Resumen de unidad" at bounding box center [662, 252] width 150 height 36
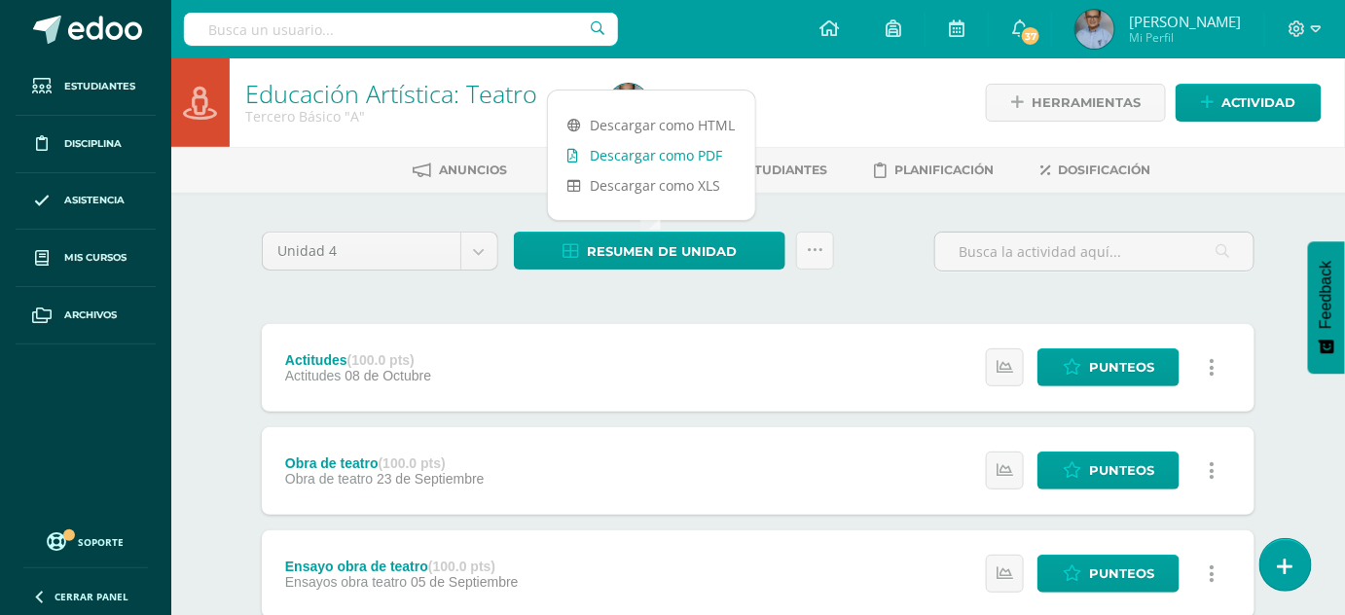
click at [628, 158] on link "Descargar como PDF" at bounding box center [651, 155] width 207 height 30
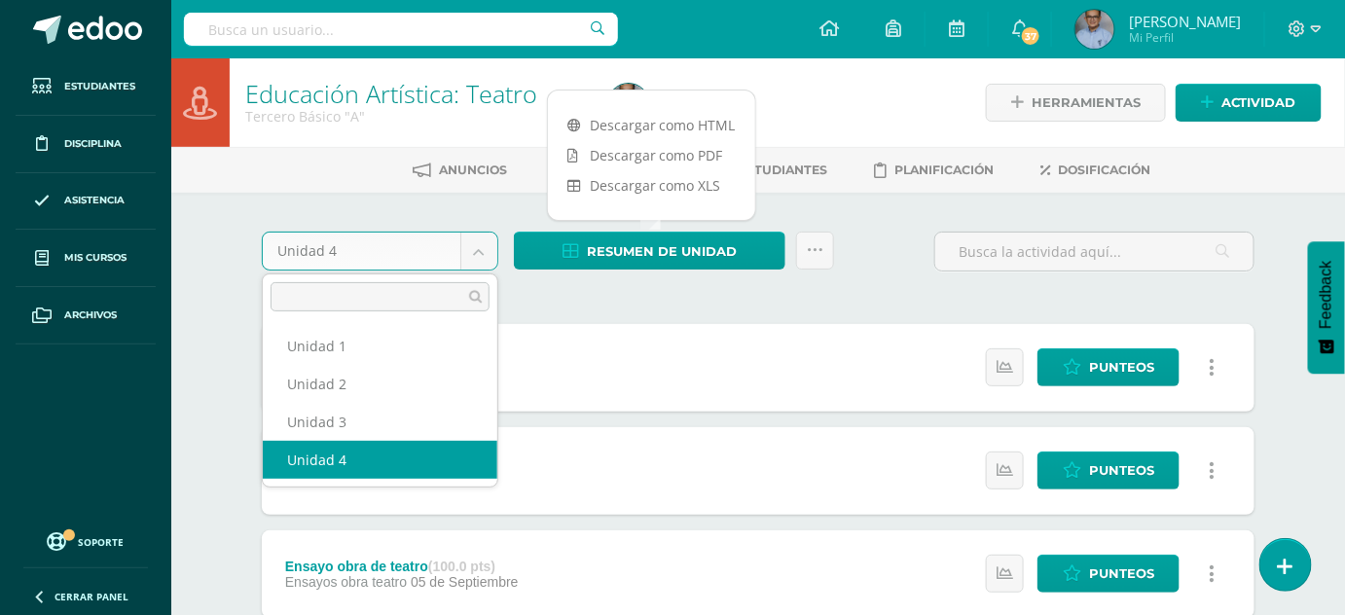
click at [469, 248] on body "Estudiantes Disciplina Asistencia Mis cursos Archivos Soporte Ayuda Reportar un…" at bounding box center [672, 528] width 1345 height 1057
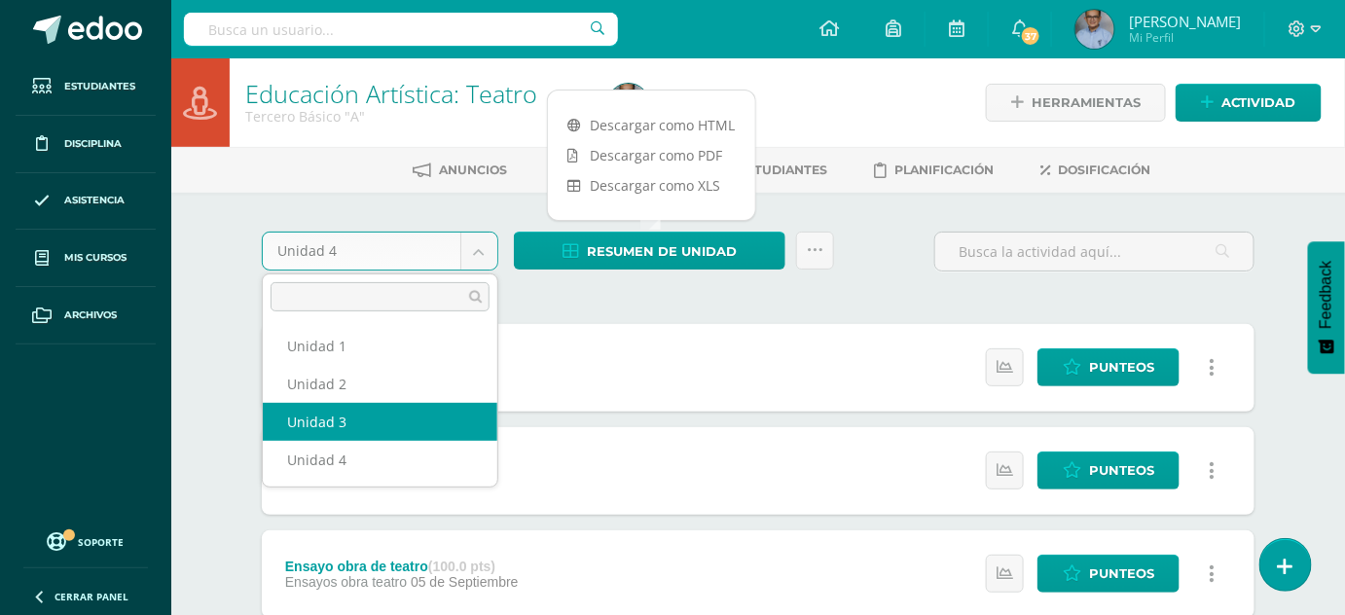
select select "Unidad 3"
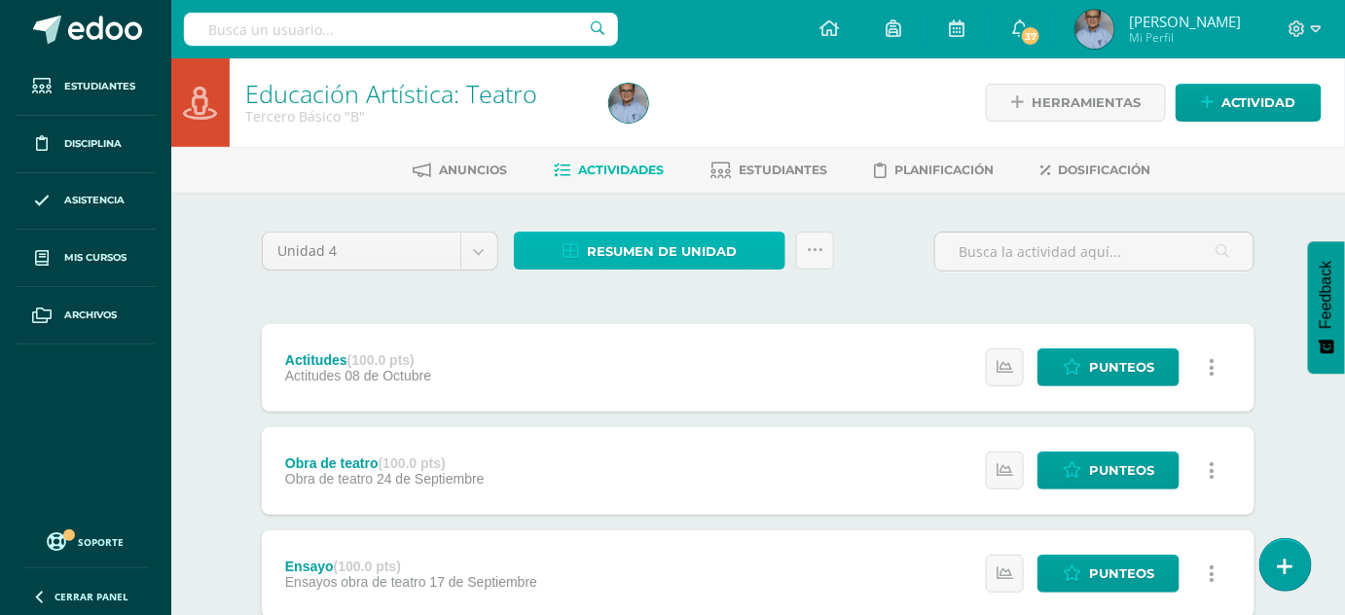
click at [627, 257] on span "Resumen de unidad" at bounding box center [662, 252] width 150 height 36
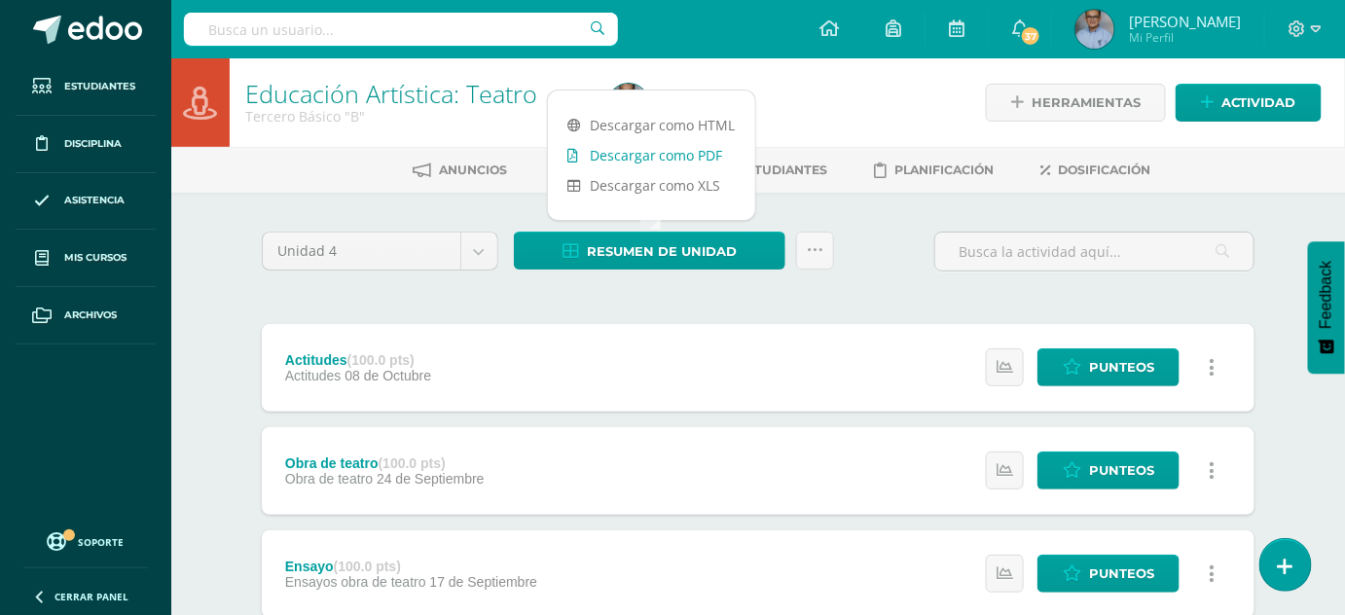
click at [633, 157] on link "Descargar como PDF" at bounding box center [651, 155] width 207 height 30
click at [480, 243] on body "Estudiantes Disciplina Asistencia Mis cursos Archivos Soporte Ayuda Reportar un…" at bounding box center [672, 528] width 1345 height 1057
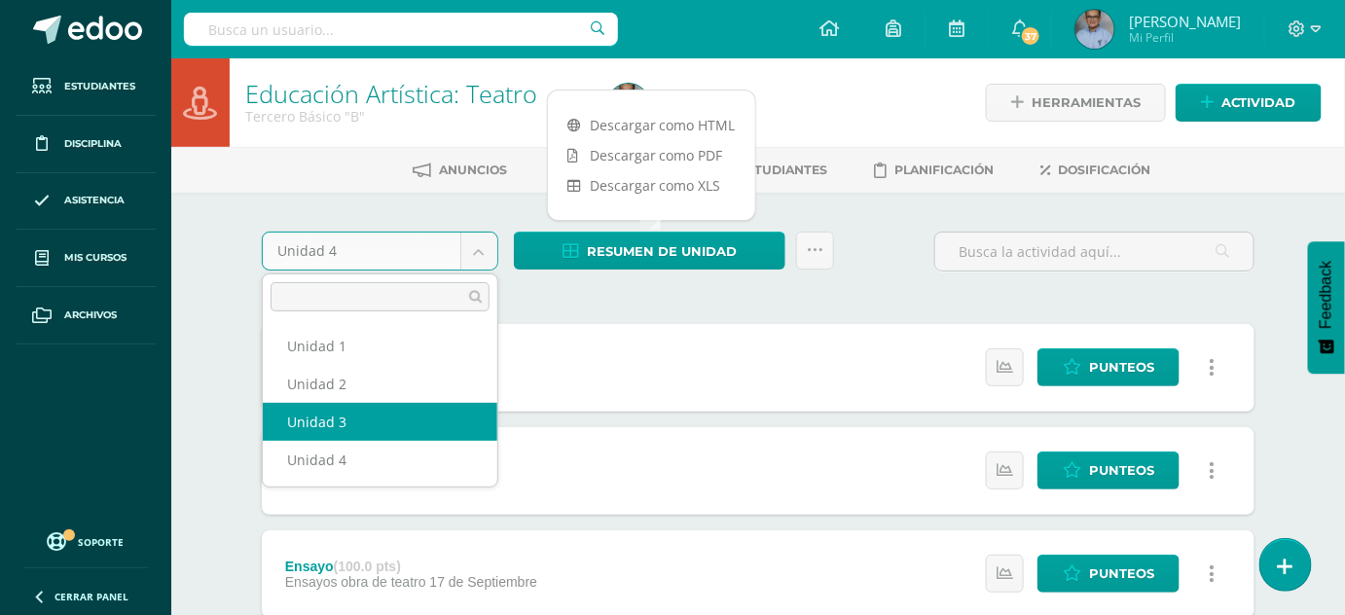
select select "Unidad 3"
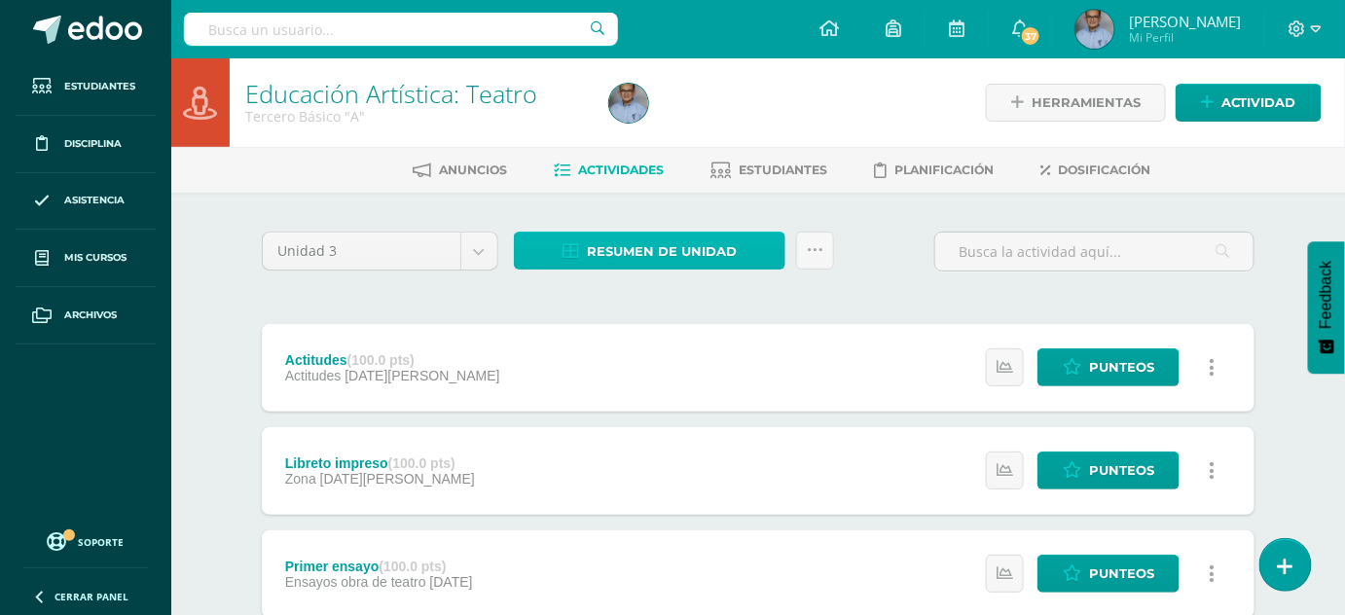
click at [626, 248] on span "Resumen de unidad" at bounding box center [662, 252] width 150 height 36
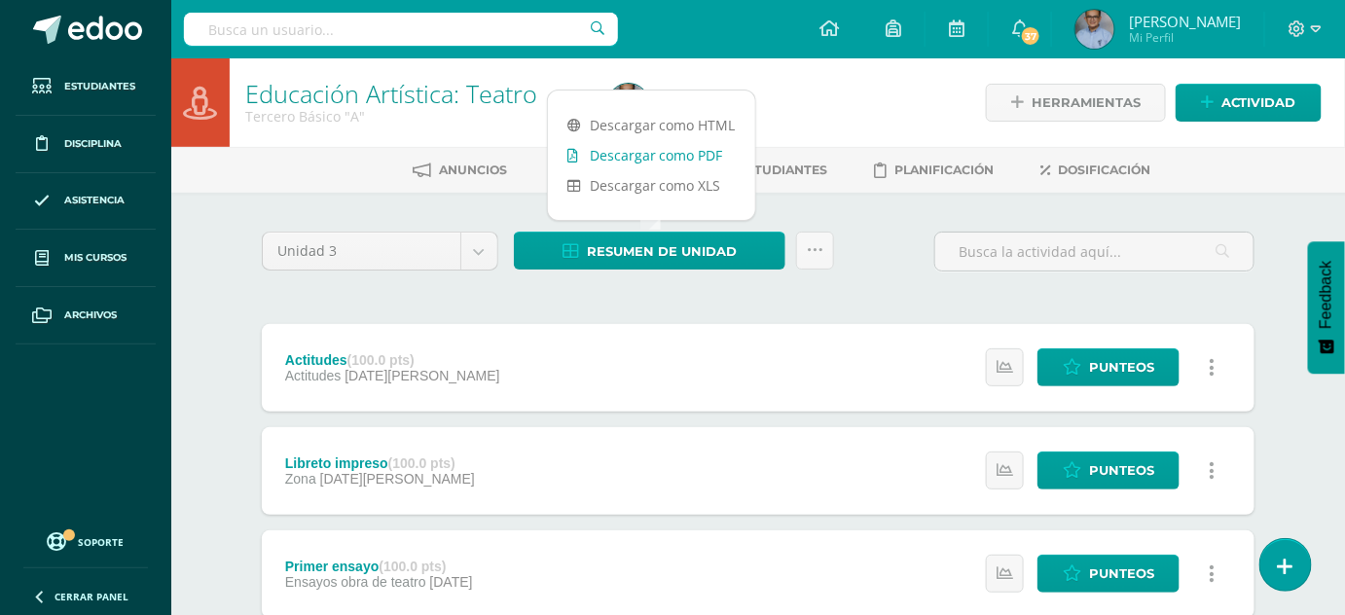
click at [635, 156] on link "Descargar como PDF" at bounding box center [651, 155] width 207 height 30
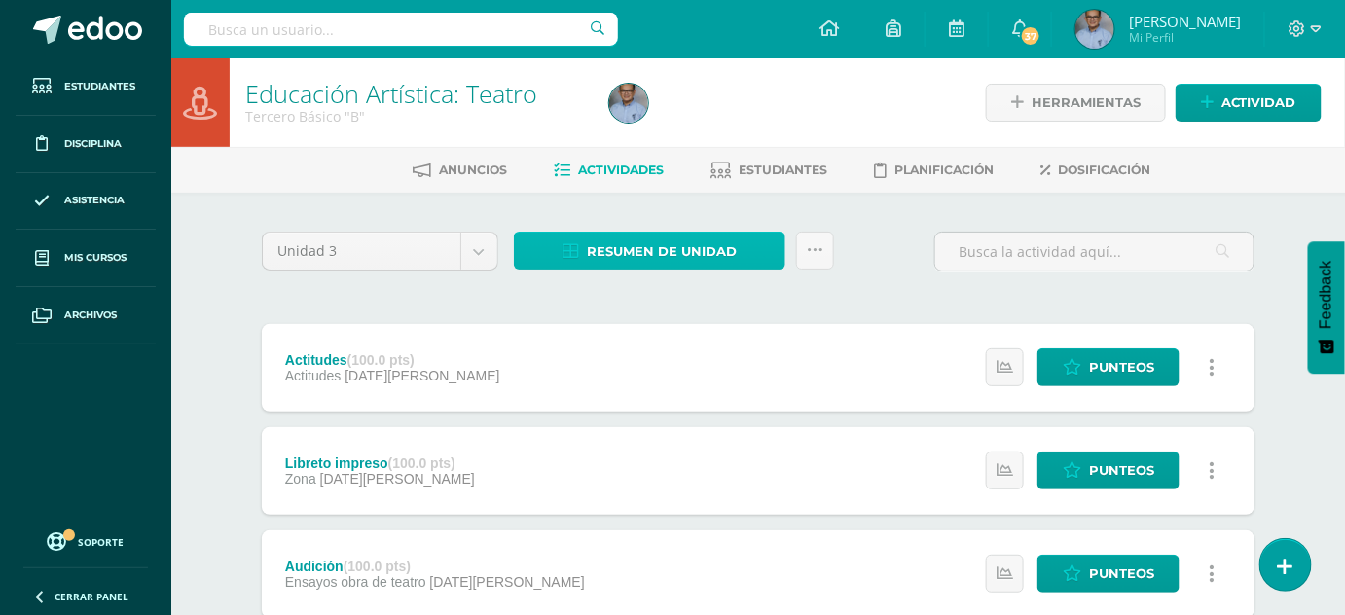
click at [652, 242] on span "Resumen de unidad" at bounding box center [662, 252] width 150 height 36
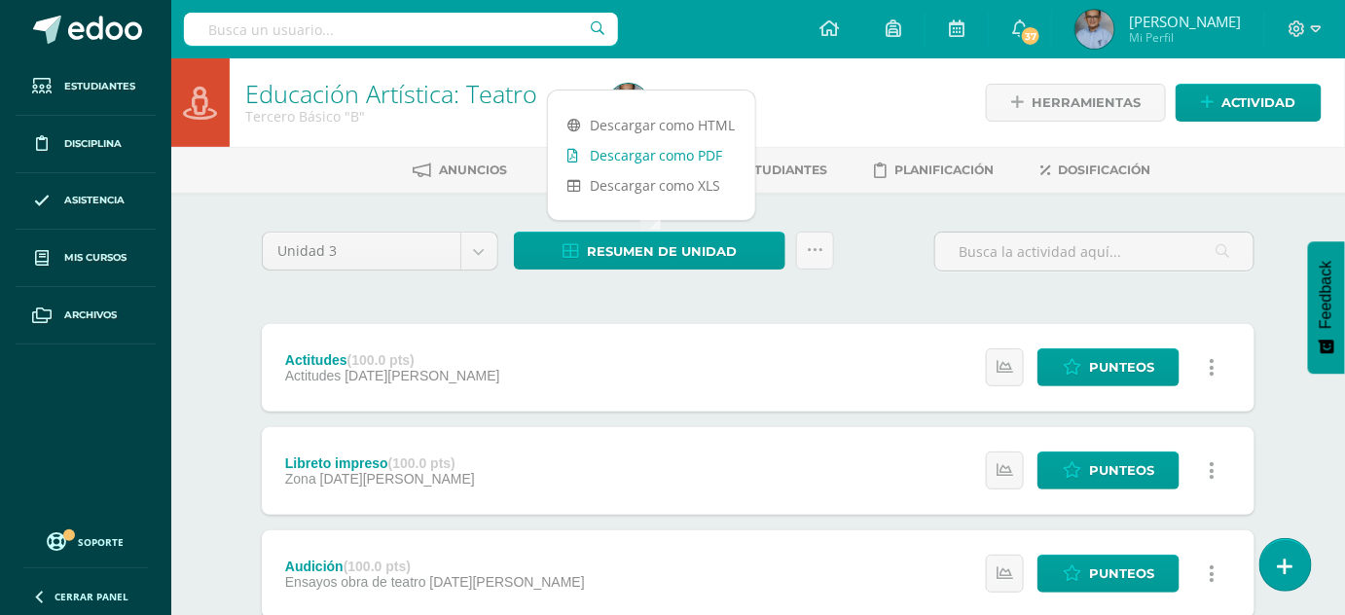
click at [641, 152] on link "Descargar como PDF" at bounding box center [651, 155] width 207 height 30
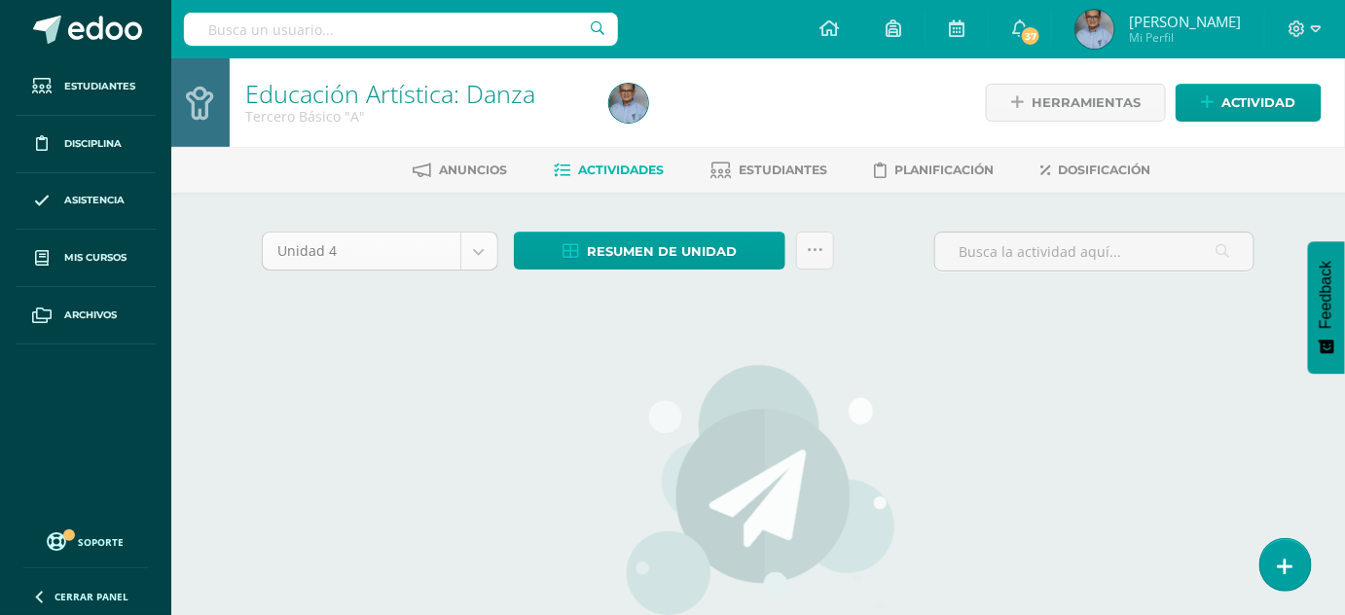
click at [475, 248] on body "Estudiantes Disciplina Asistencia Mis cursos Archivos Soporte Ayuda Reportar un…" at bounding box center [672, 418] width 1345 height 836
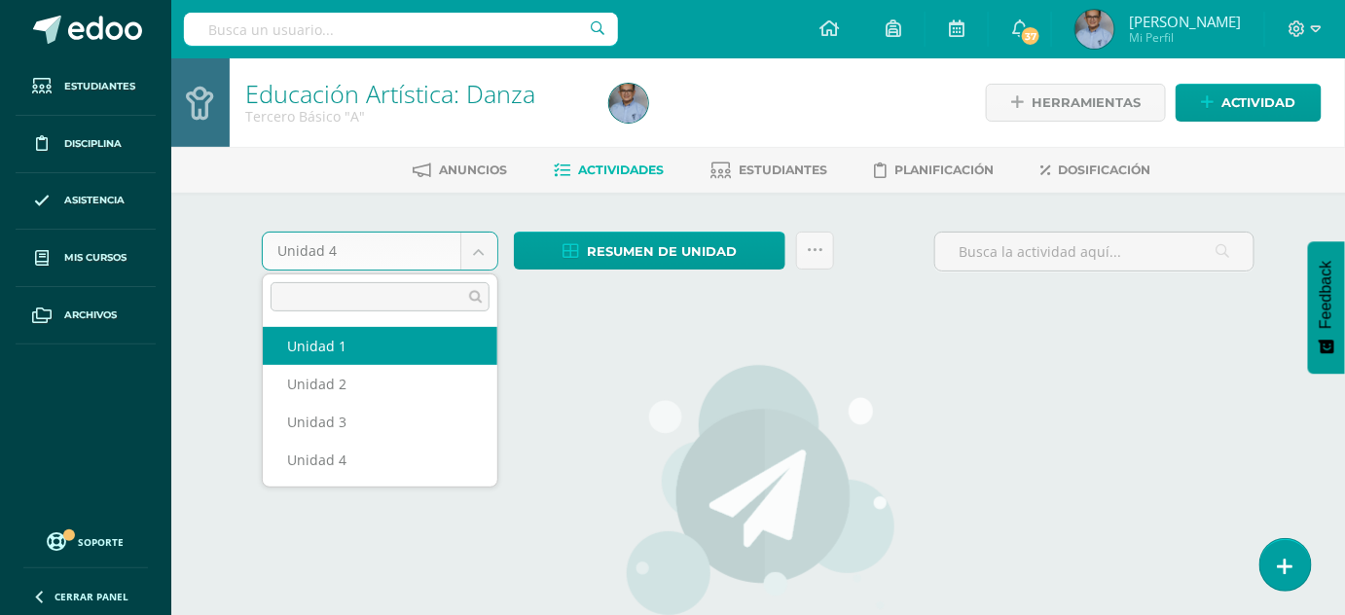
select select "Unidad 1"
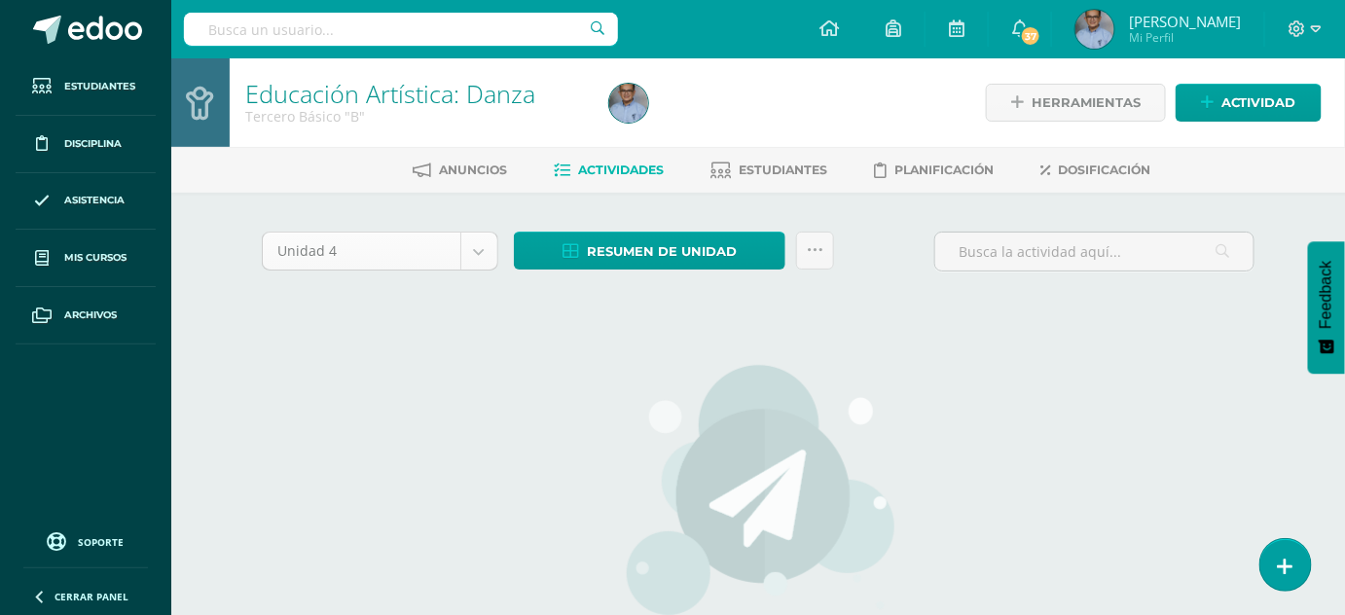
click at [480, 259] on body "Estudiantes Disciplina Asistencia Mis cursos Archivos Soporte Ayuda Reportar un…" at bounding box center [672, 418] width 1345 height 836
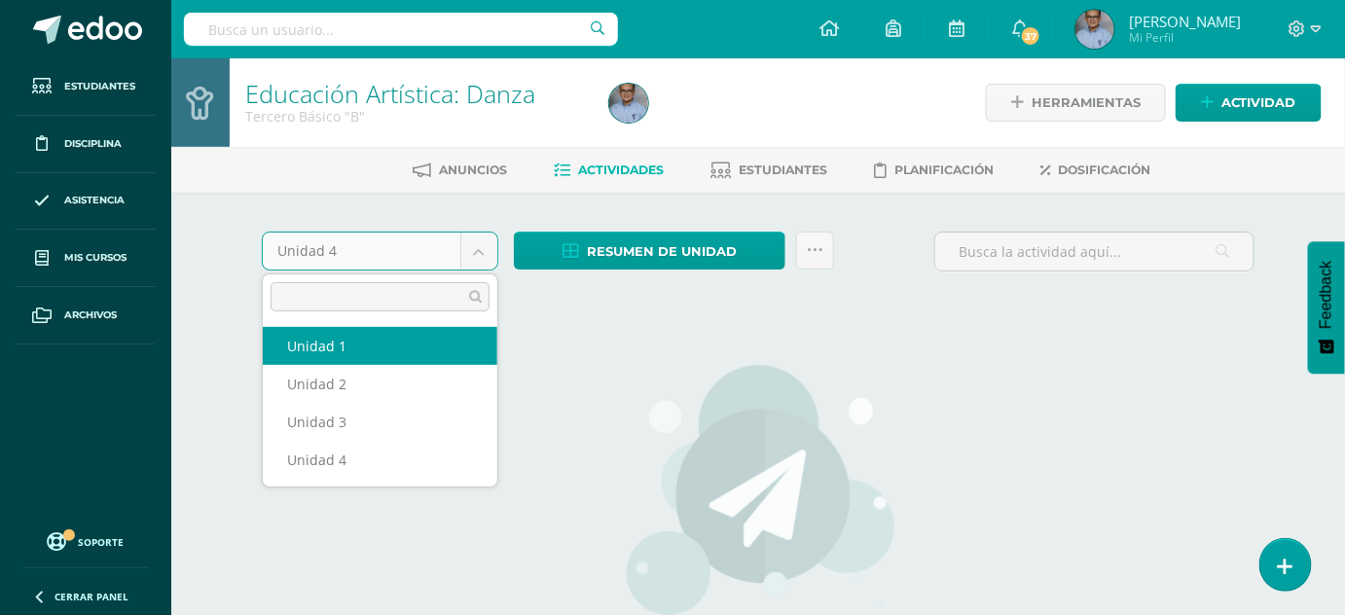
select select "Unidad 1"
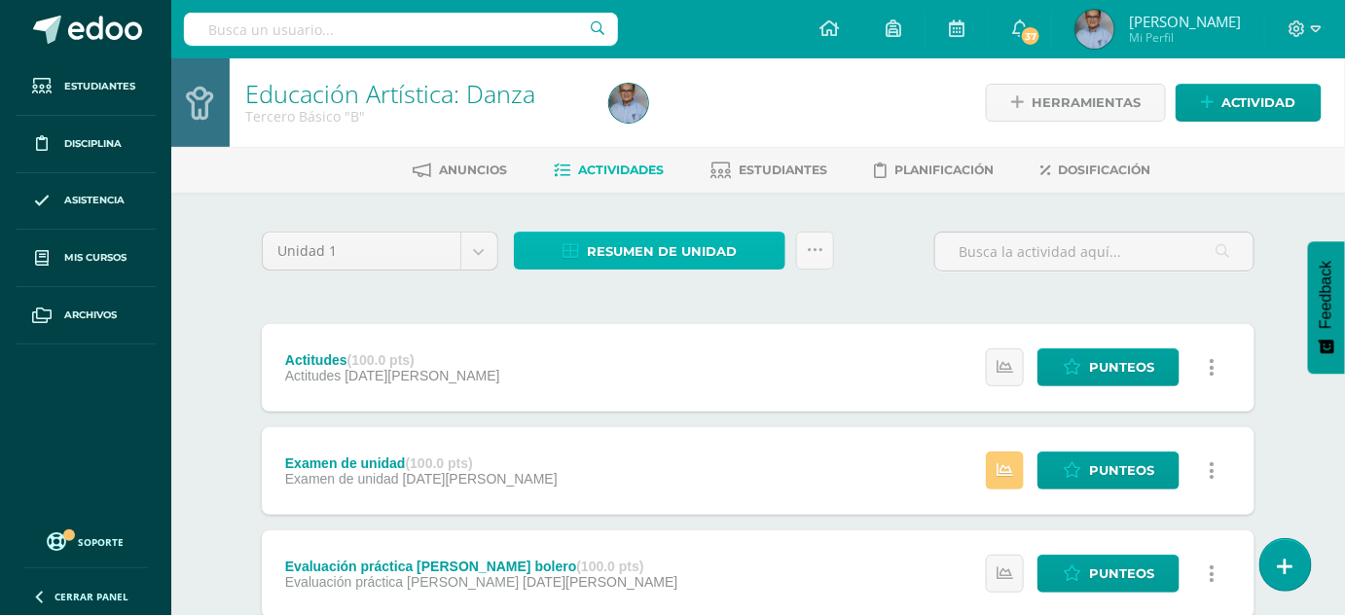
click at [654, 249] on span "Resumen de unidad" at bounding box center [662, 252] width 150 height 36
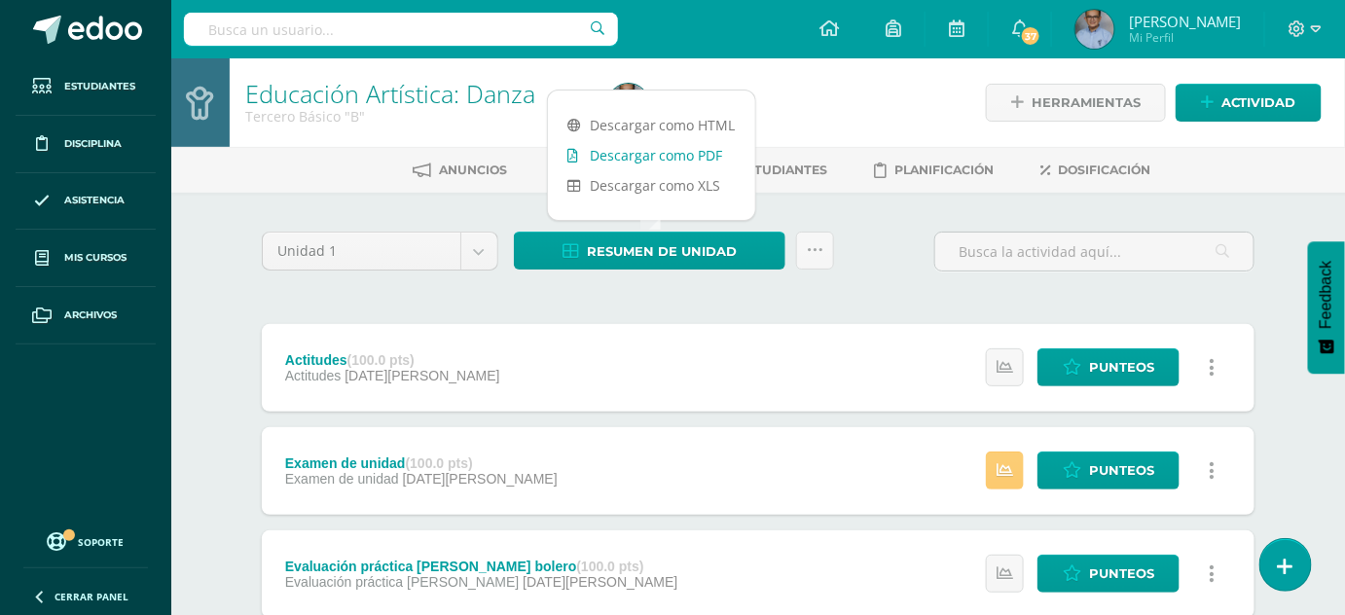
click at [655, 153] on link "Descargar como PDF" at bounding box center [651, 155] width 207 height 30
click at [482, 248] on body "Estudiantes Disciplina Asistencia Mis cursos Archivos Soporte Ayuda Reportar un…" at bounding box center [672, 528] width 1345 height 1057
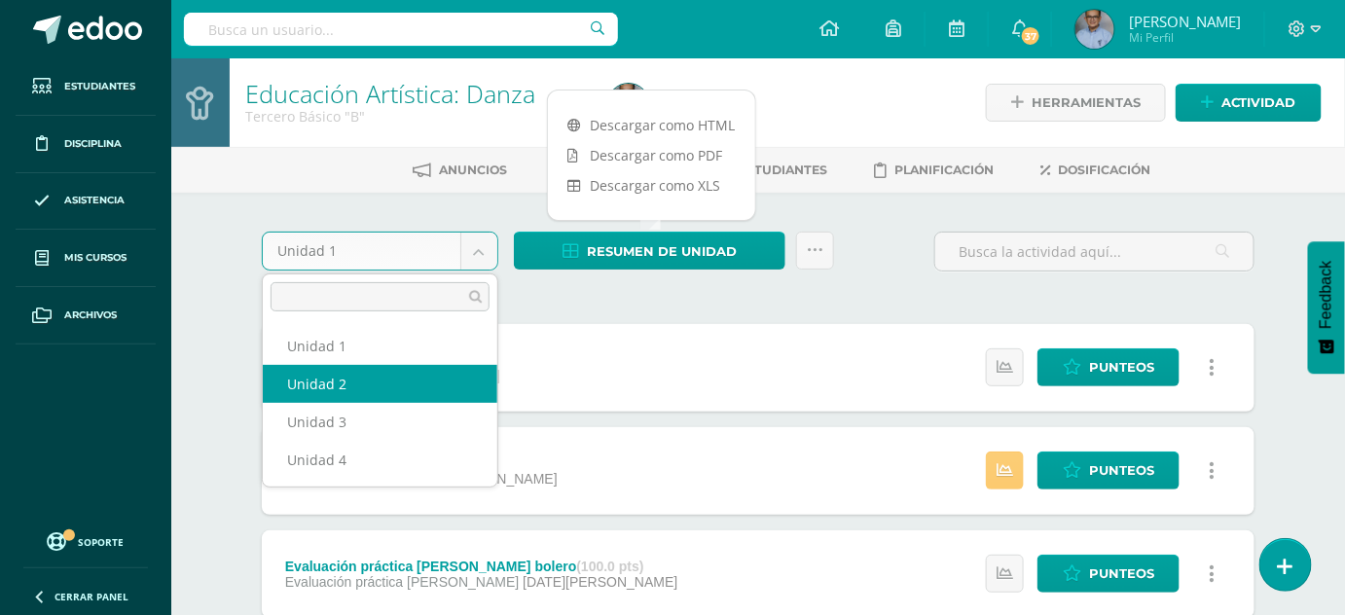
select select "Unidad 2"
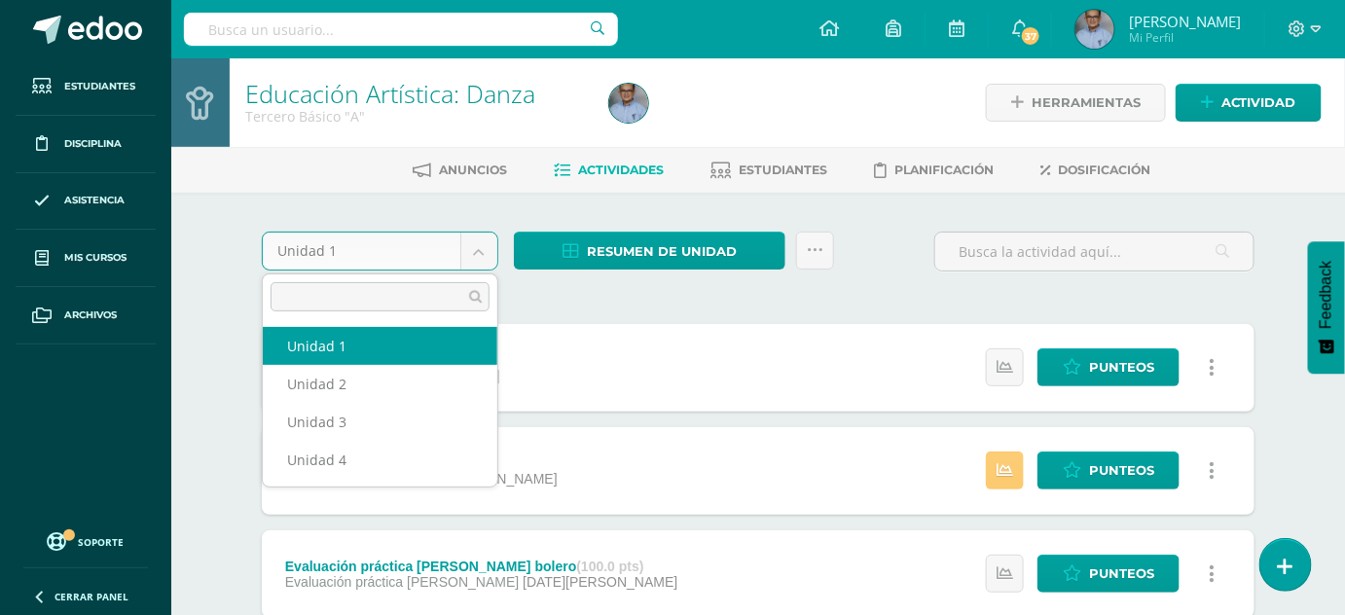
click at [484, 249] on body "Estudiantes Disciplina Asistencia Mis cursos Archivos Soporte Ayuda Reportar un…" at bounding box center [672, 528] width 1345 height 1057
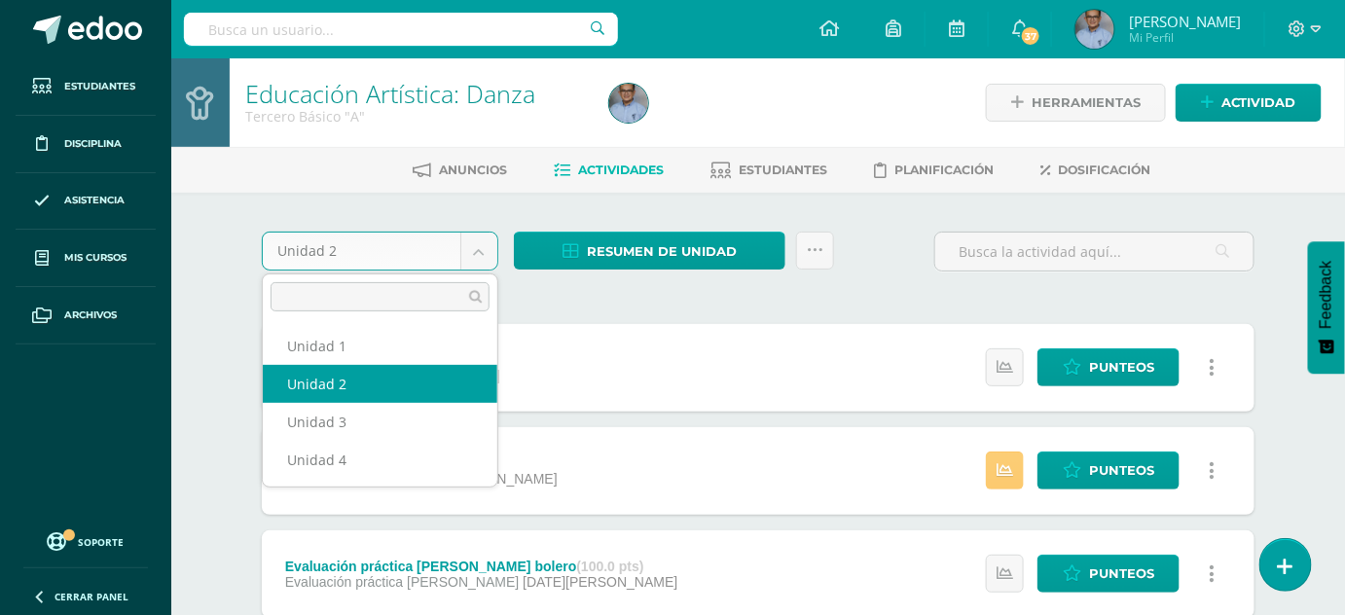
click at [475, 251] on body "Estudiantes Disciplina Asistencia Mis cursos Archivos Soporte Ayuda Reportar un…" at bounding box center [672, 528] width 1345 height 1057
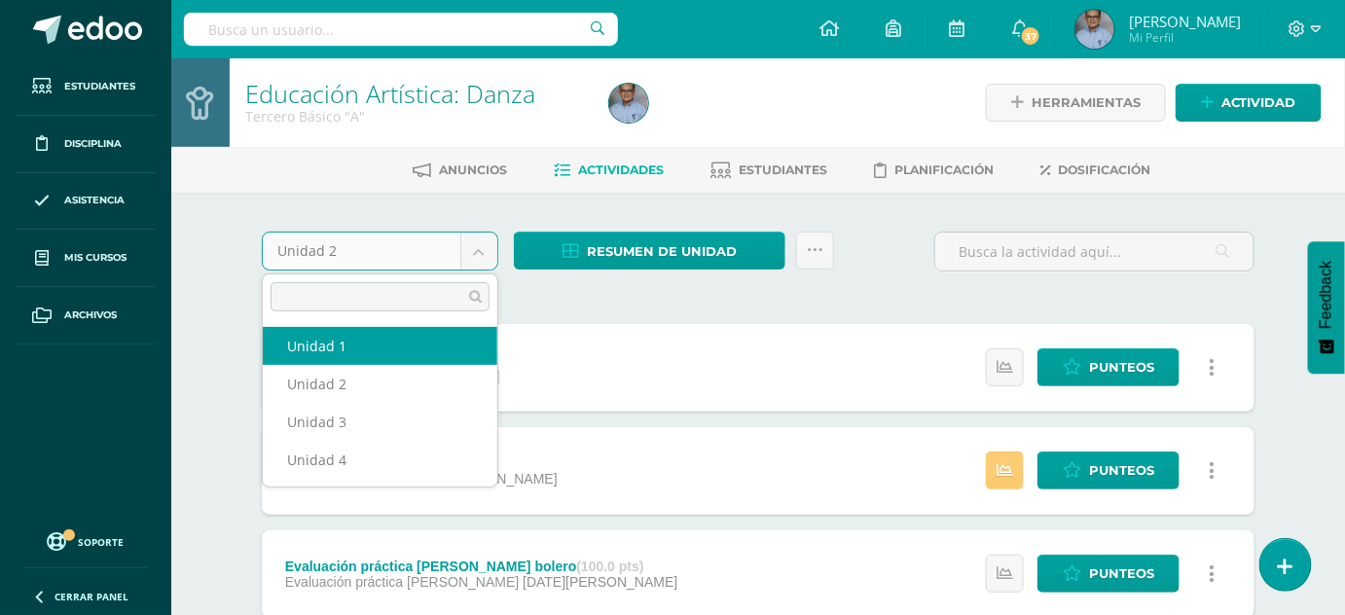
select select "Unidad 1"
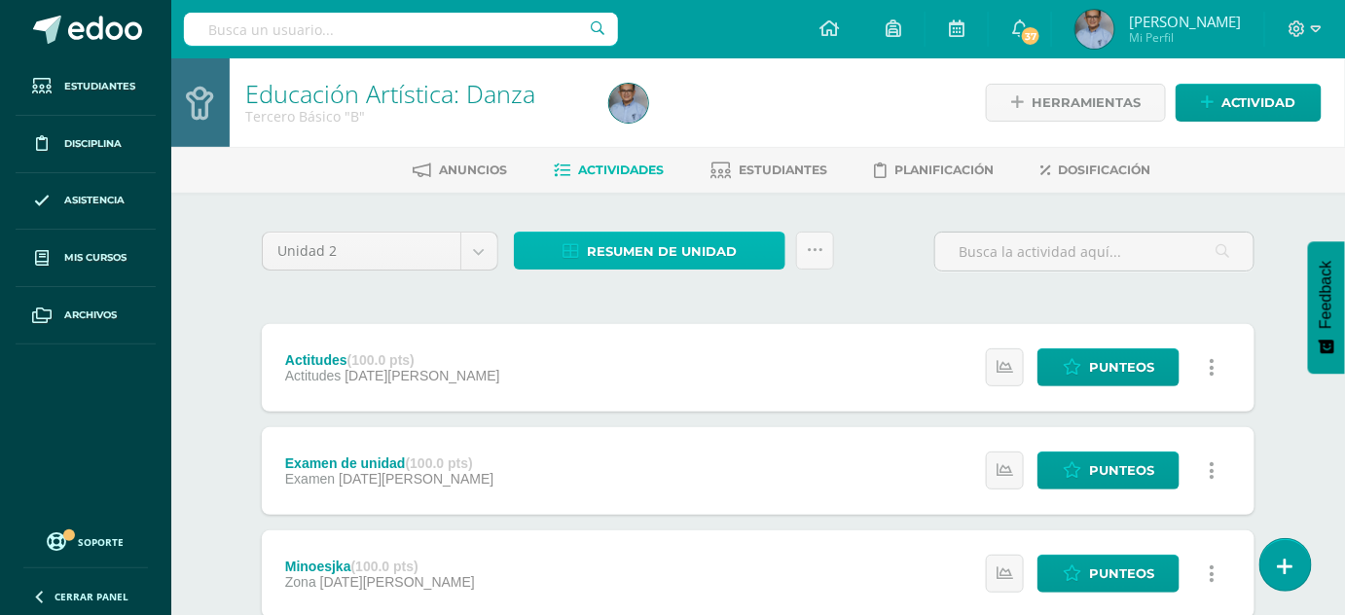
click at [674, 245] on span "Resumen de unidad" at bounding box center [662, 252] width 150 height 36
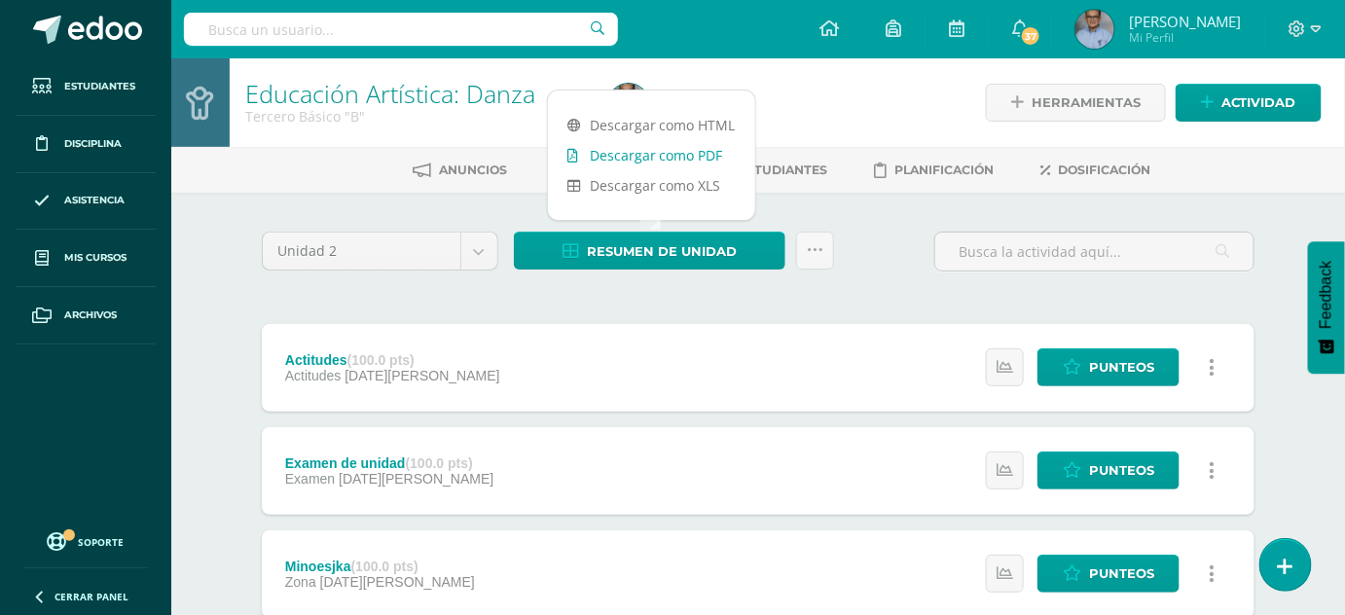
click at [640, 150] on link "Descargar como PDF" at bounding box center [651, 155] width 207 height 30
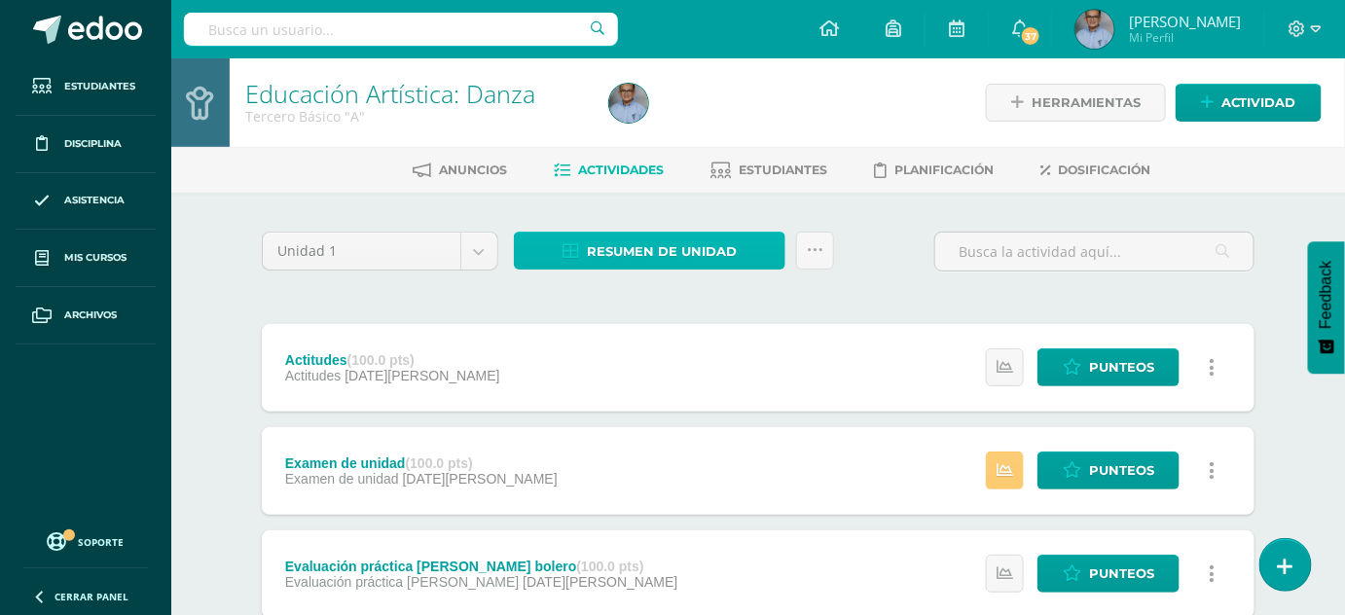
click at [628, 247] on span "Resumen de unidad" at bounding box center [662, 252] width 150 height 36
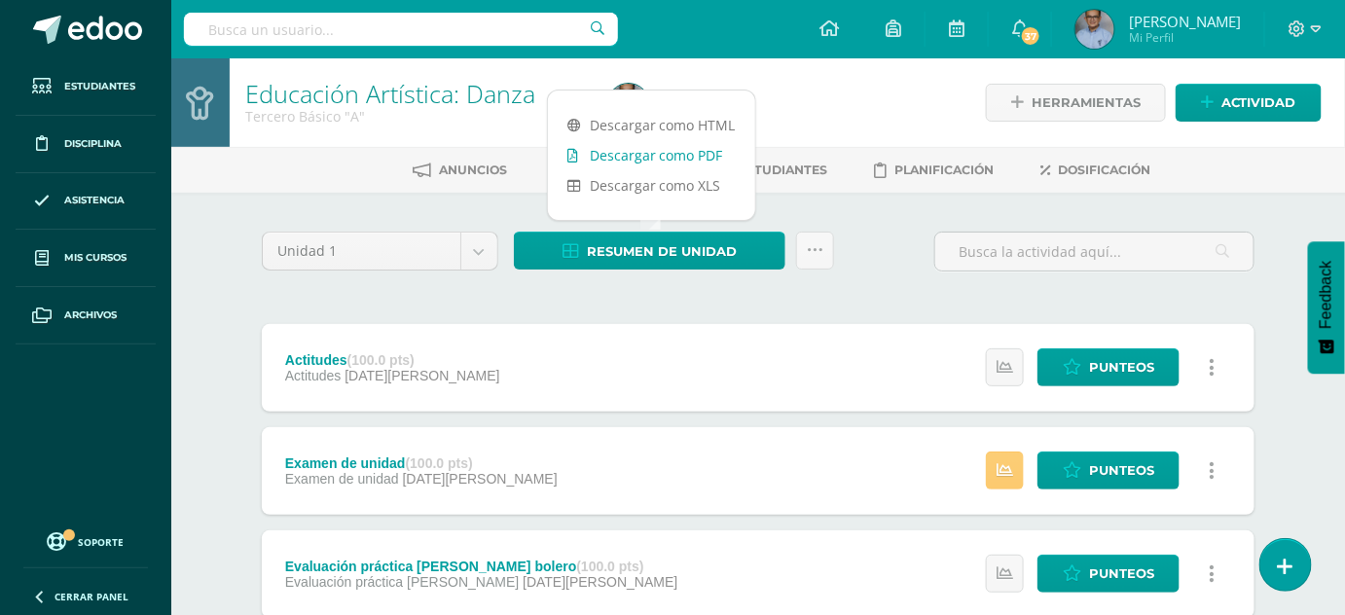
click at [655, 157] on link "Descargar como PDF" at bounding box center [651, 155] width 207 height 30
click at [483, 249] on body "Estudiantes Disciplina Asistencia Mis cursos Archivos Soporte Ayuda Reportar un…" at bounding box center [672, 528] width 1345 height 1057
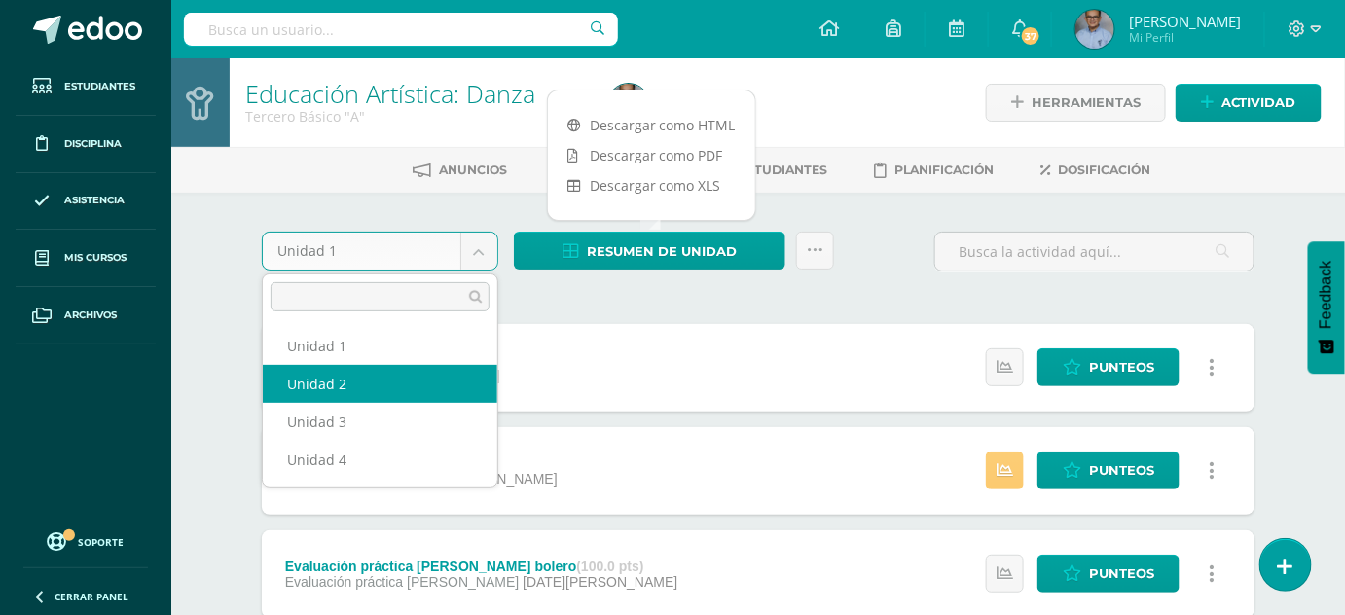
select select "Unidad 2"
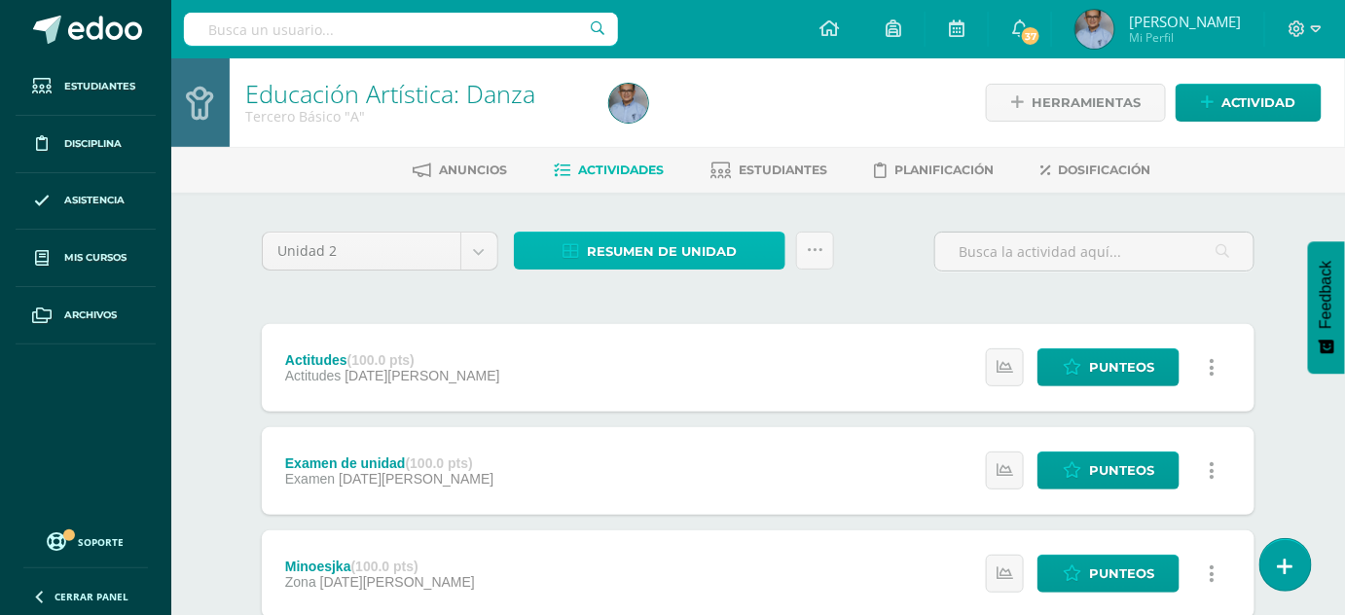
click at [653, 256] on span "Resumen de unidad" at bounding box center [662, 252] width 150 height 36
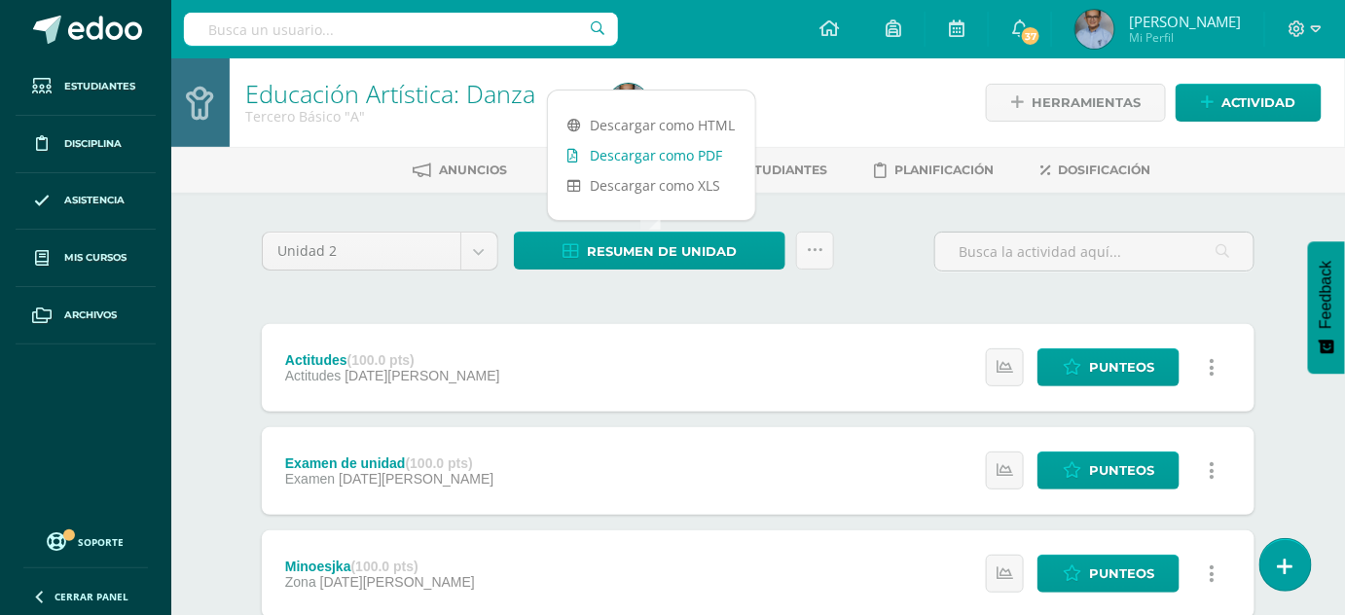
click at [655, 161] on link "Descargar como PDF" at bounding box center [651, 155] width 207 height 30
